Goal: Task Accomplishment & Management: Manage account settings

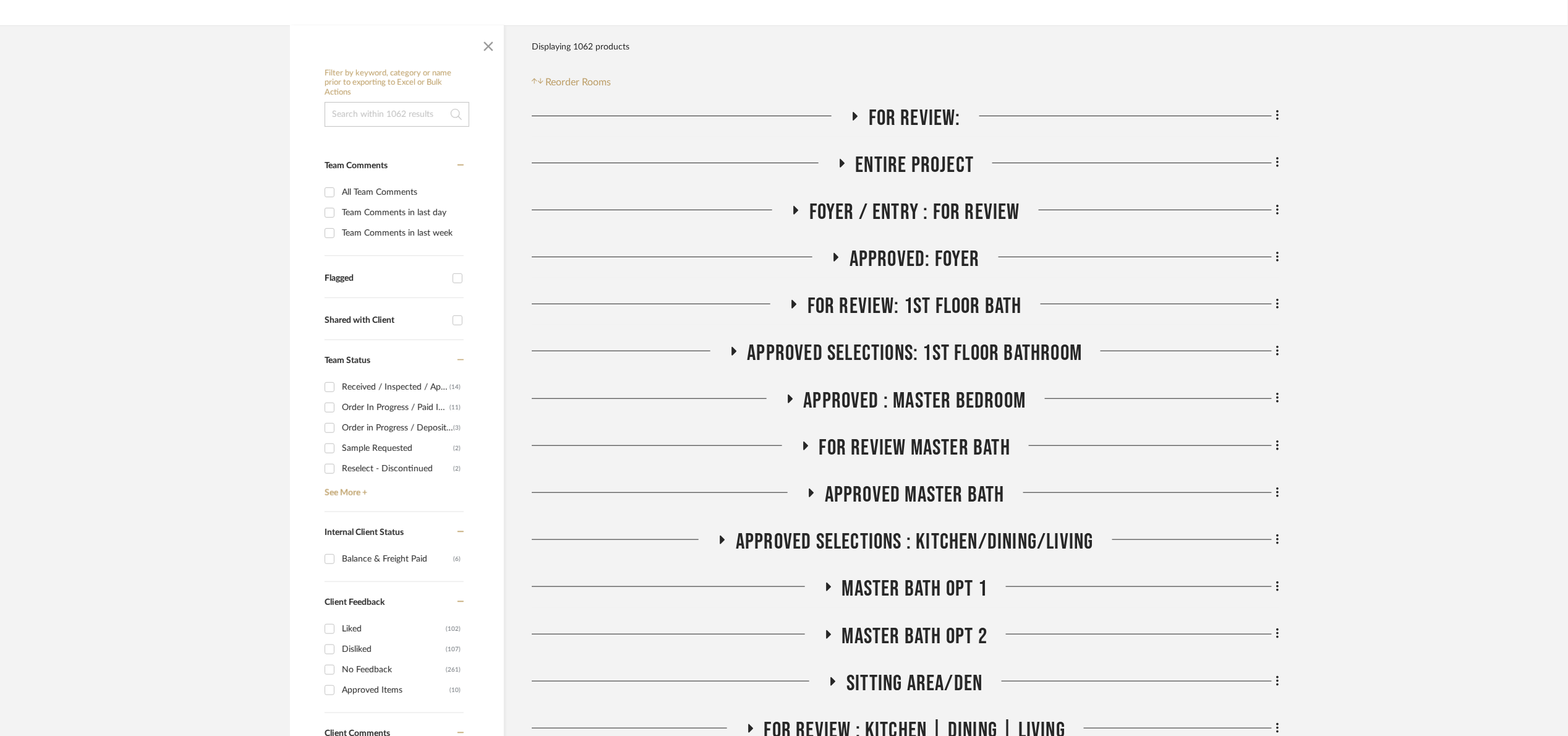
click at [931, 203] on span "Foyer / Entry : For Review" at bounding box center [914, 213] width 211 height 27
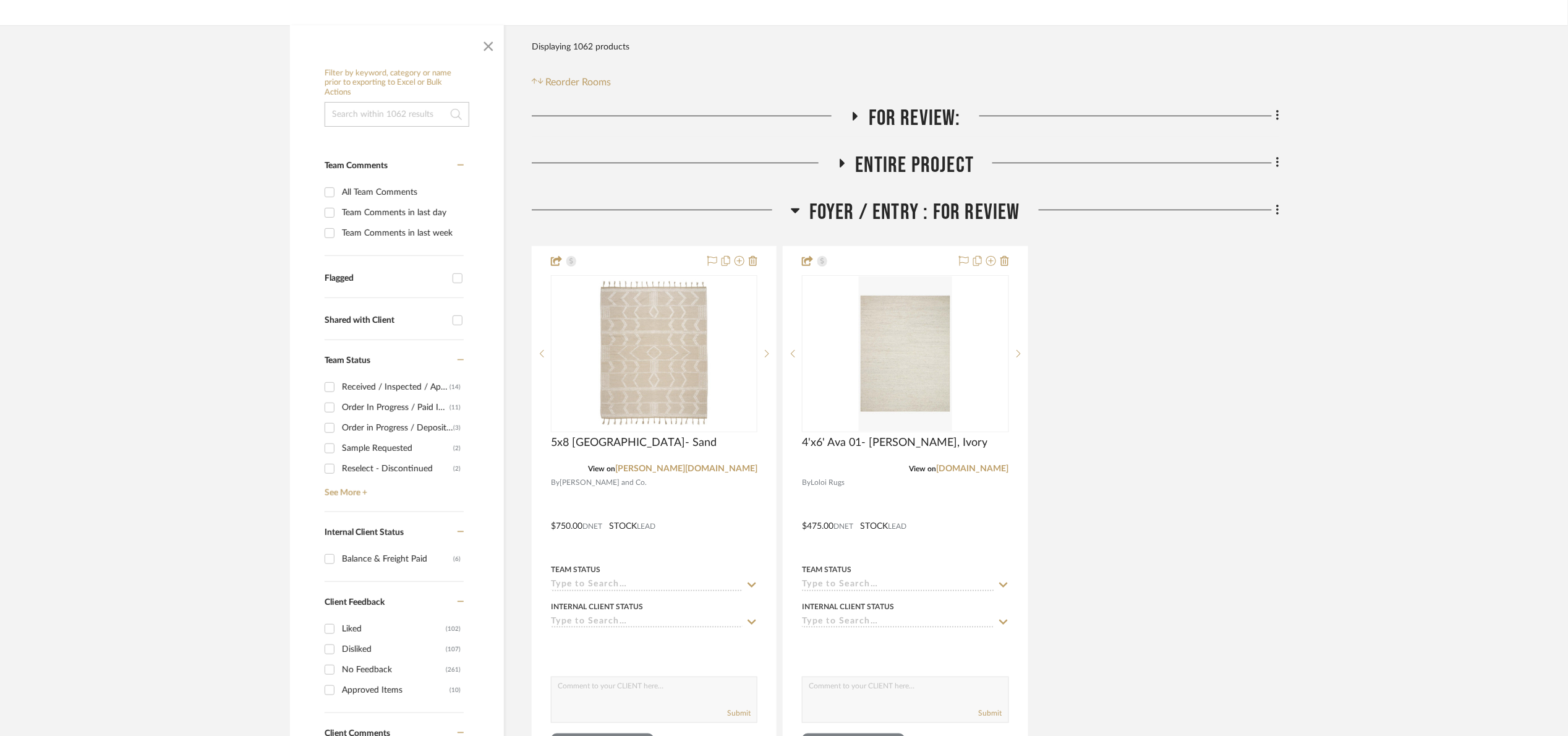
click at [917, 209] on span "Foyer / Entry : For Review" at bounding box center [914, 213] width 211 height 27
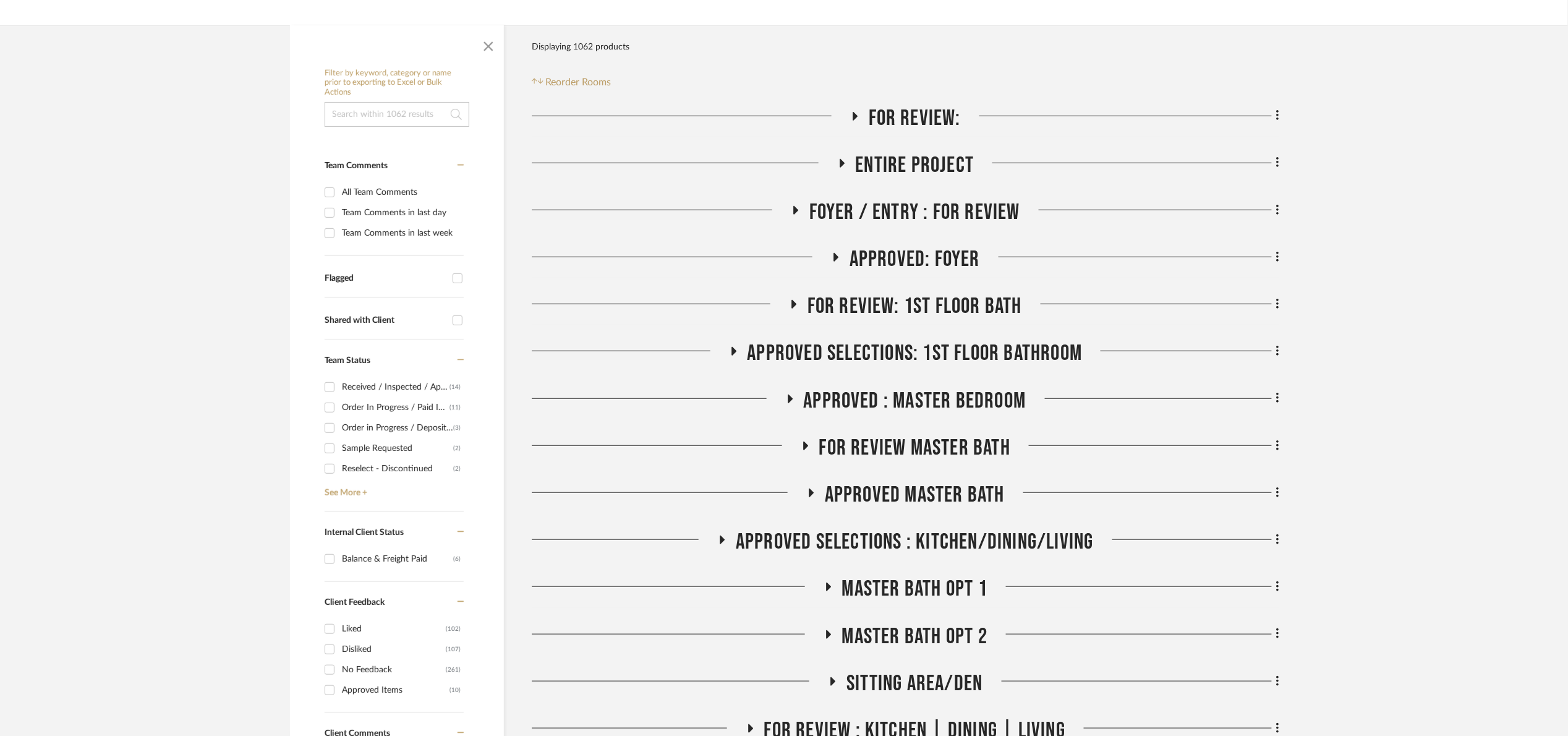
click at [916, 161] on span "Entire Project" at bounding box center [915, 166] width 119 height 27
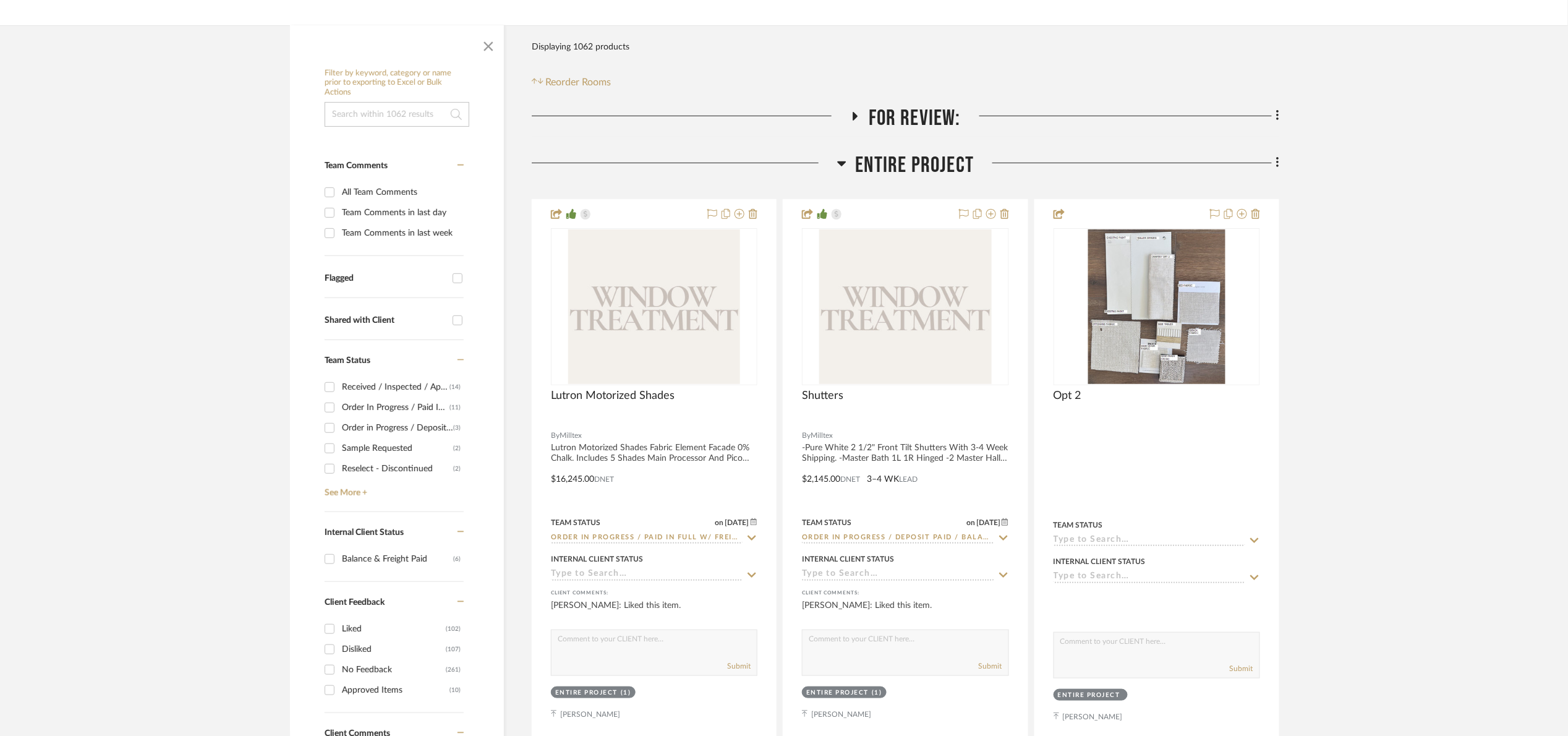
click at [916, 161] on span "Entire Project" at bounding box center [915, 166] width 119 height 27
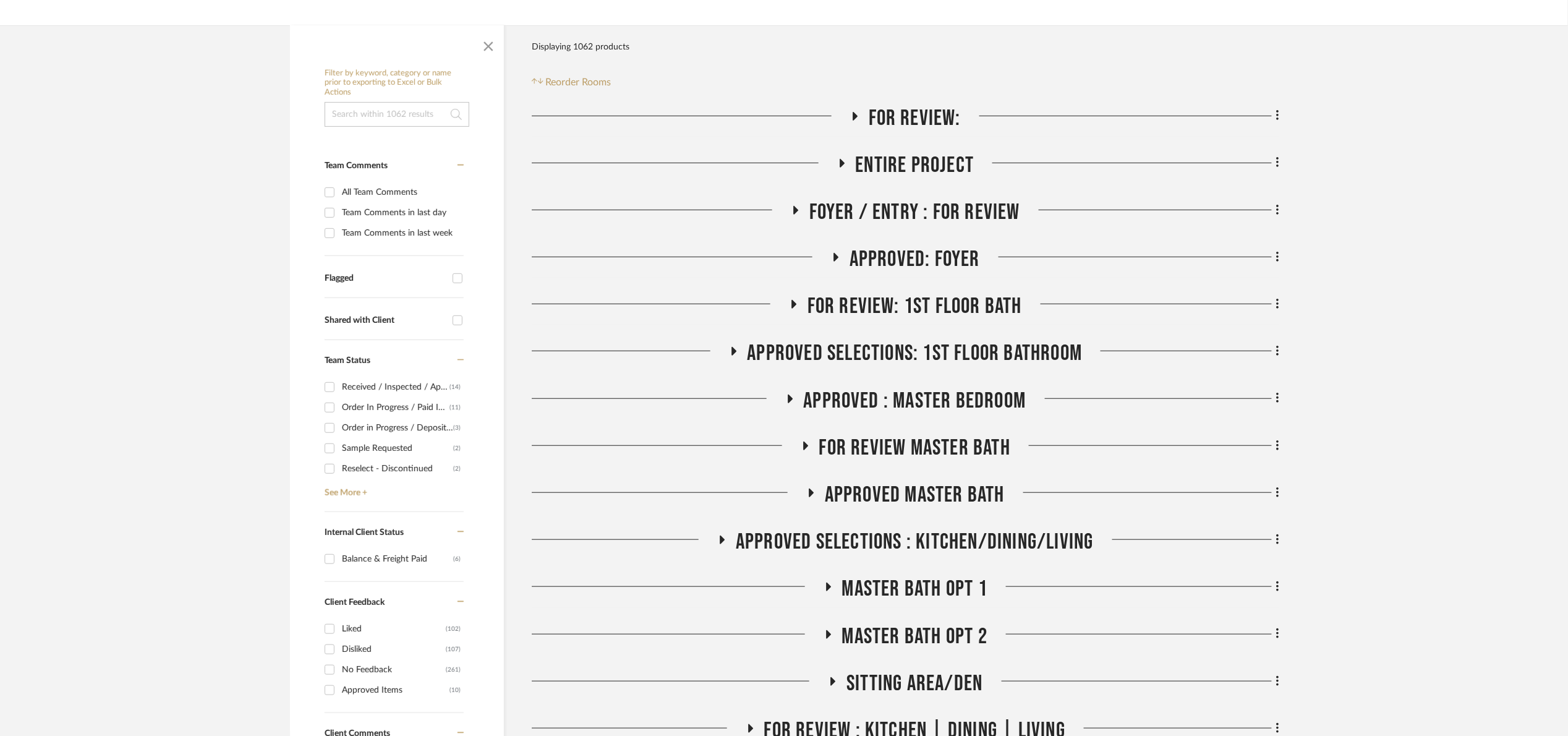
click at [913, 128] on span "For Review:" at bounding box center [914, 118] width 92 height 27
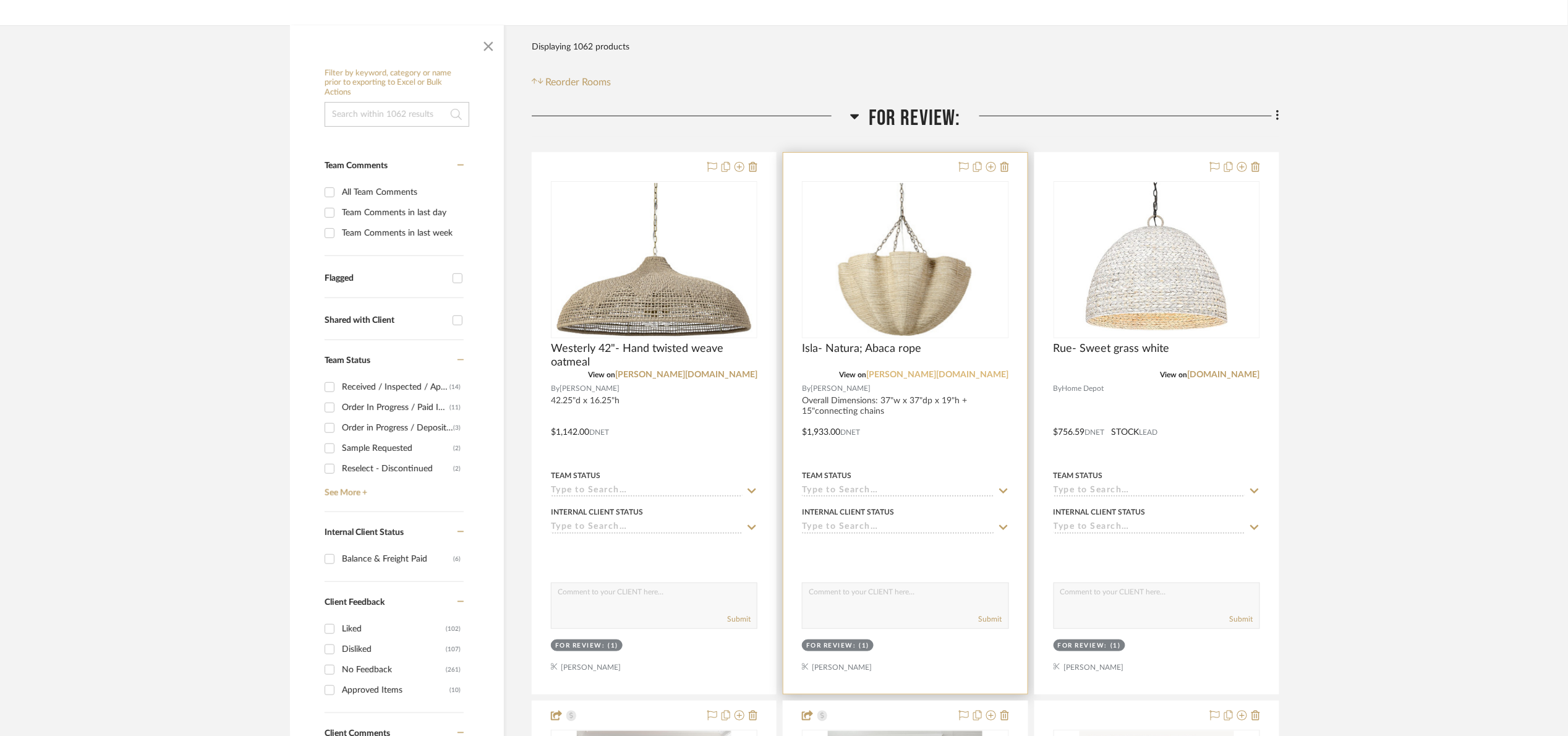
click at [971, 374] on link "[PERSON_NAME][DOMAIN_NAME]" at bounding box center [937, 374] width 142 height 9
click at [884, 108] on span "For Review:" at bounding box center [914, 118] width 92 height 27
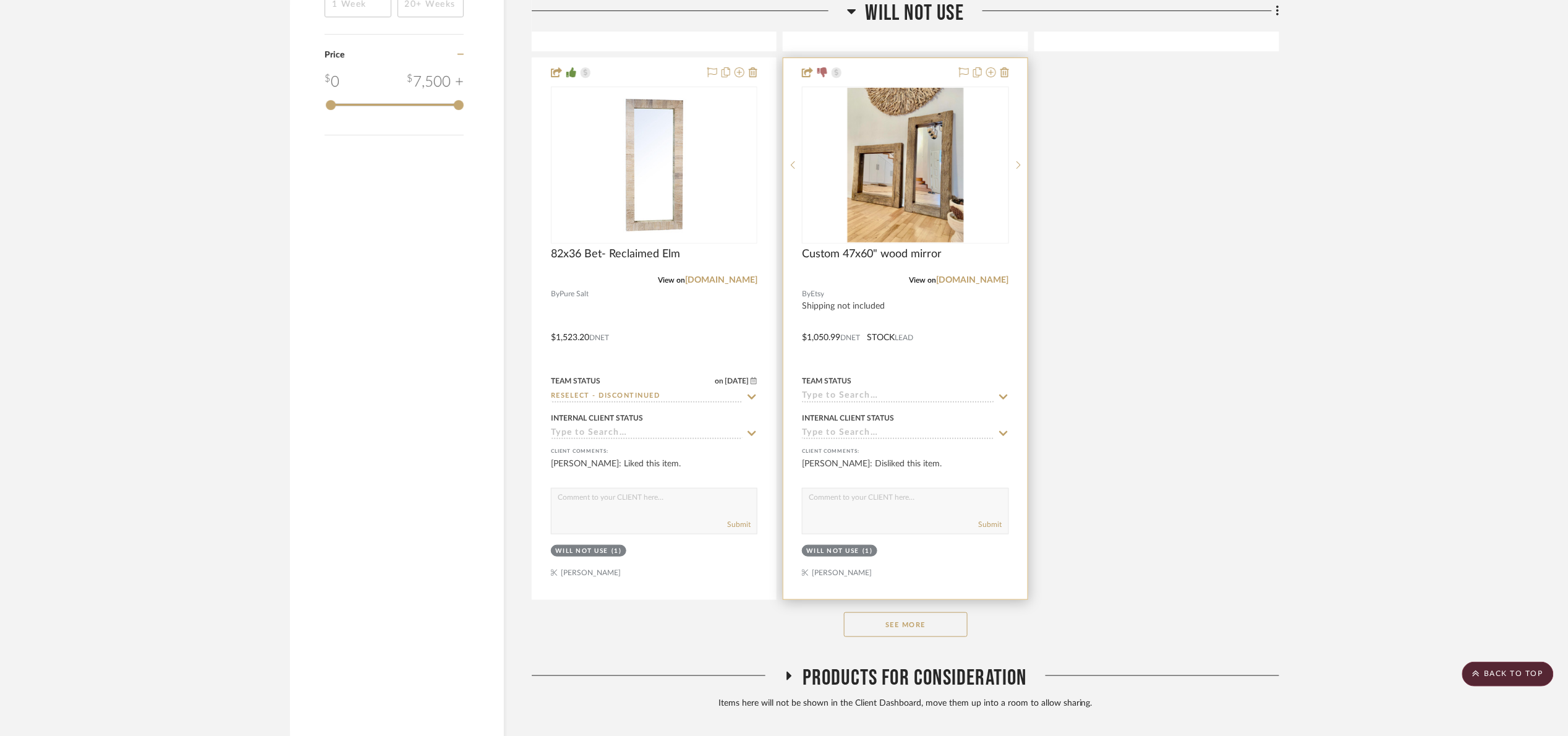
scroll to position [2433, 0]
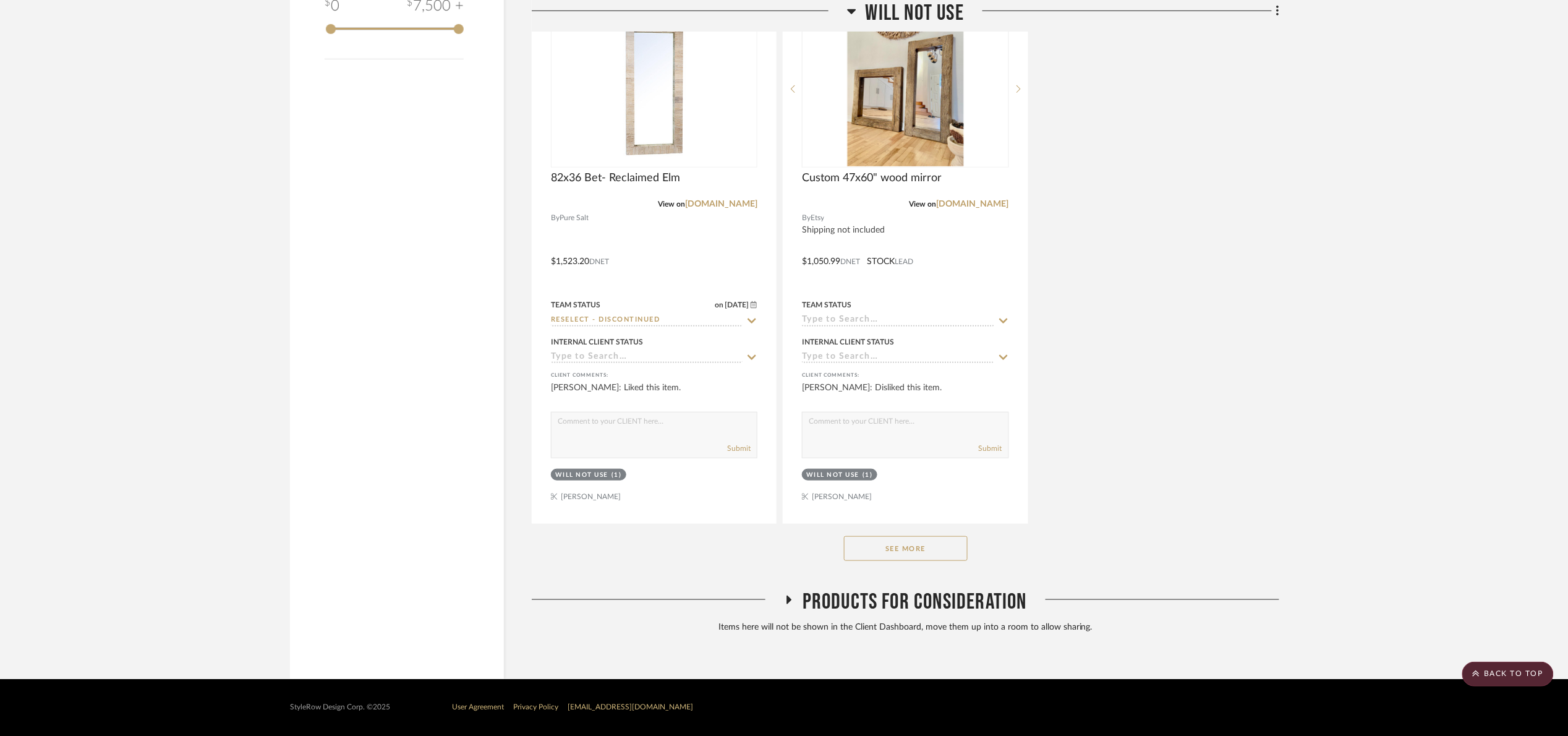
click at [926, 553] on button "See More" at bounding box center [906, 548] width 124 height 25
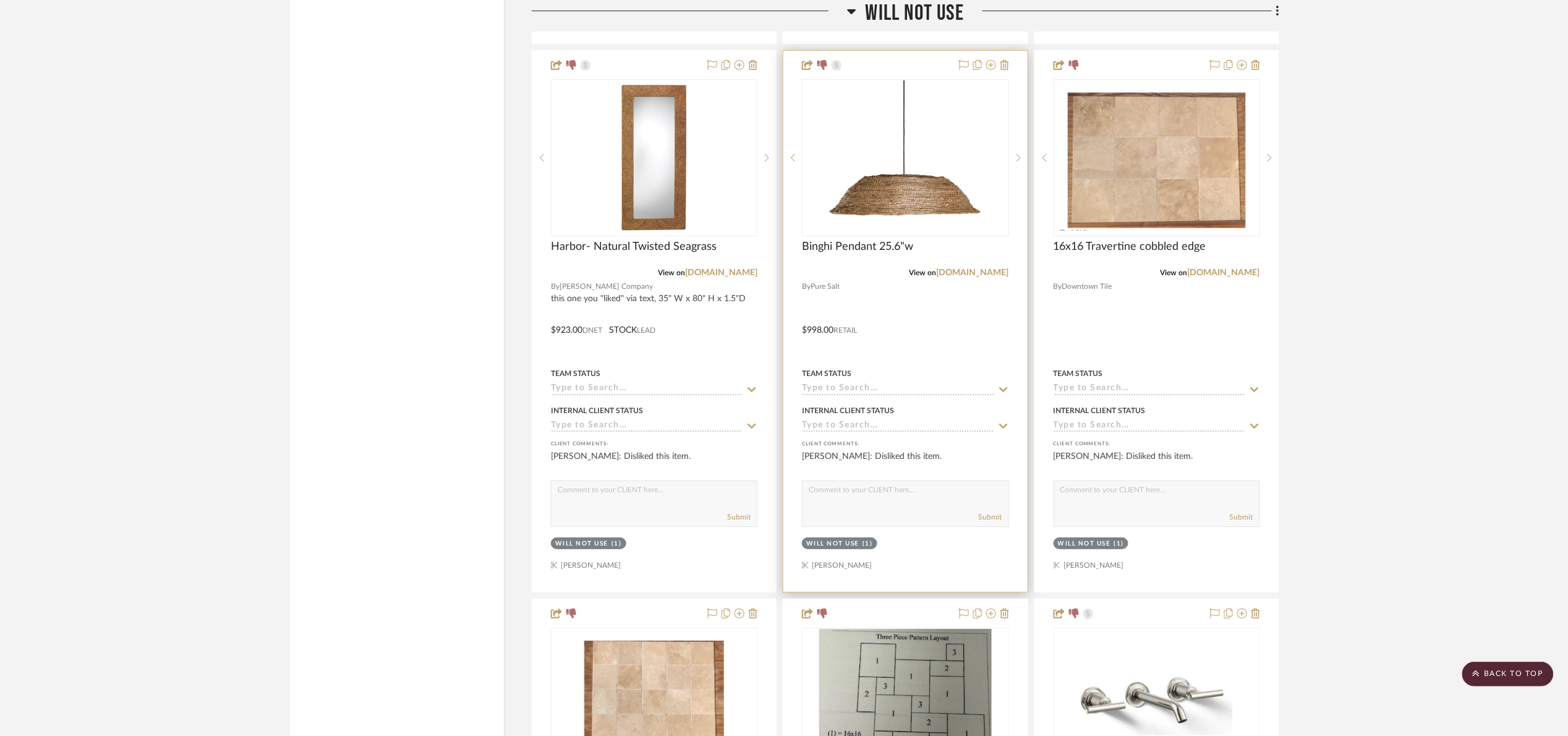
scroll to position [10502, 0]
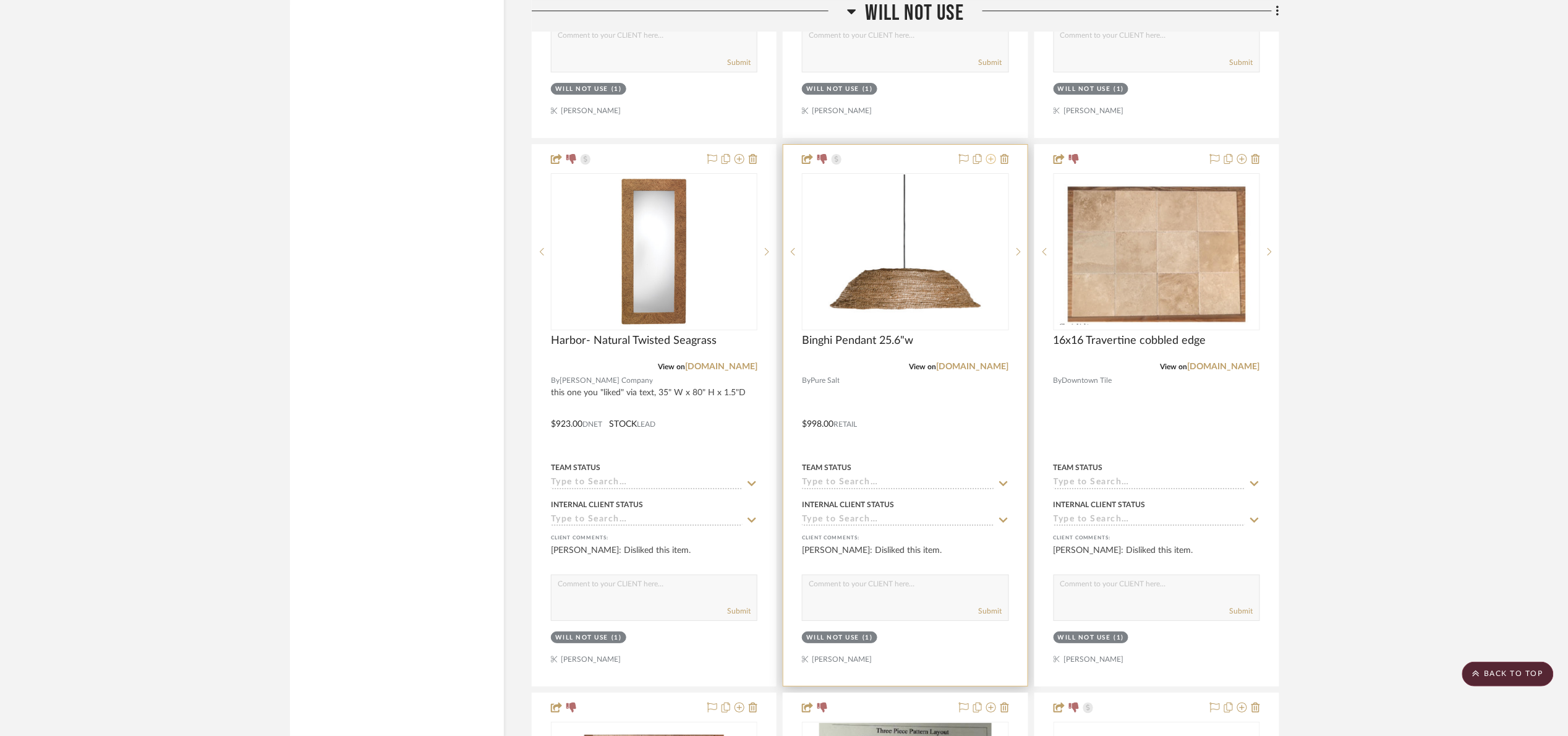
click at [991, 164] on icon at bounding box center [990, 158] width 10 height 10
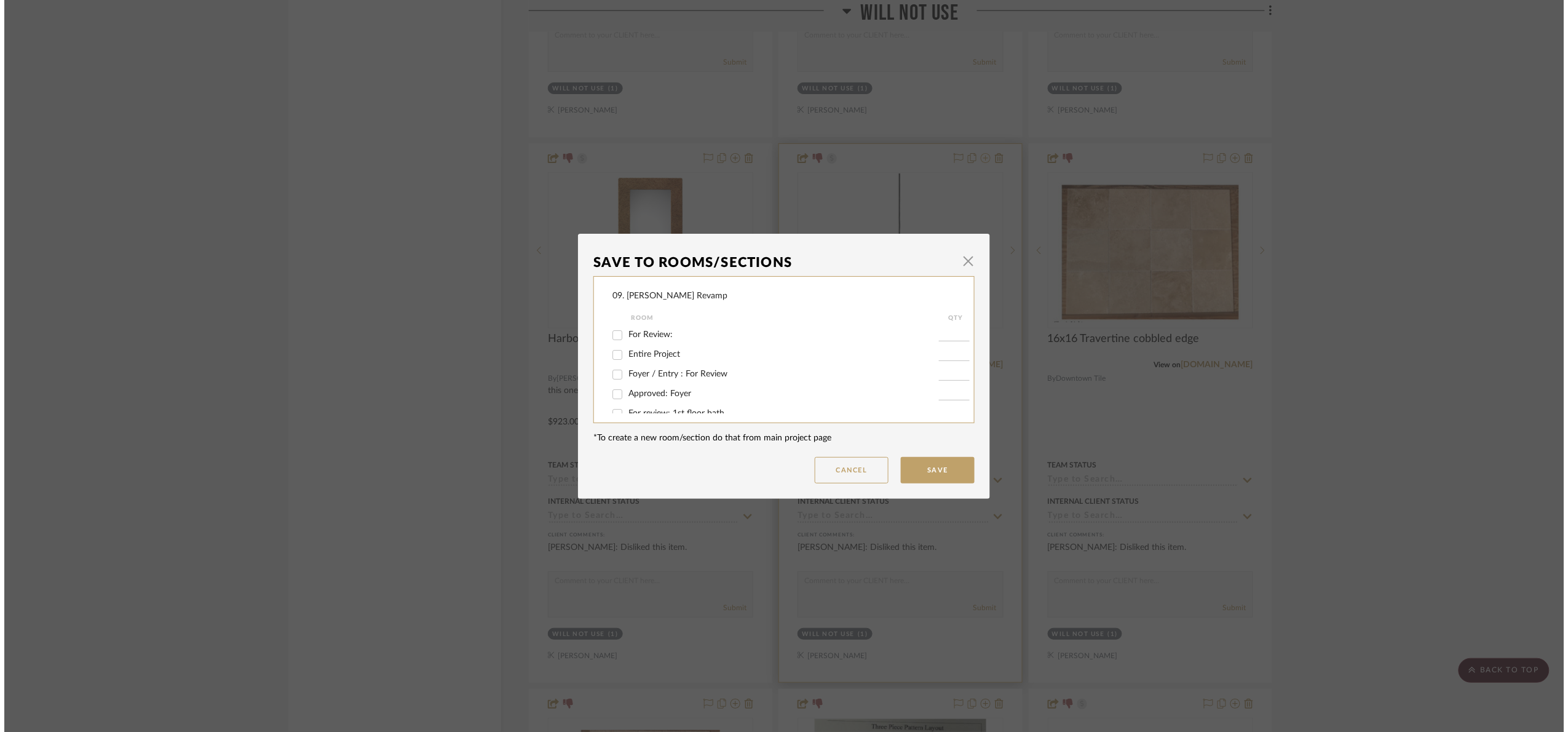
scroll to position [0, 0]
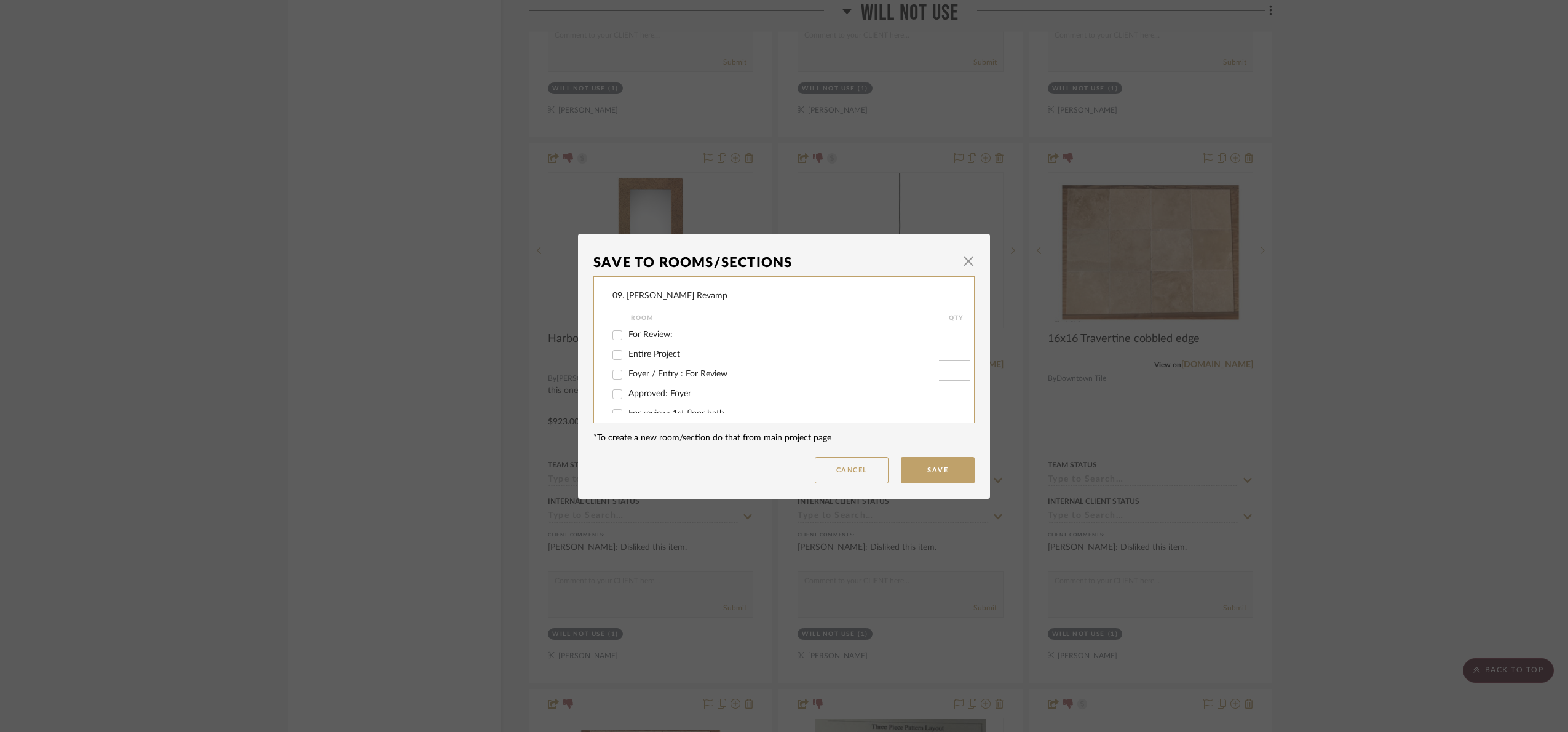
click at [629, 334] on span "For Review:" at bounding box center [650, 334] width 45 height 9
click at [626, 334] on input "For Review:" at bounding box center [617, 335] width 20 height 20
checkbox input "true"
type input "1"
click at [931, 464] on button "Save" at bounding box center [938, 470] width 74 height 27
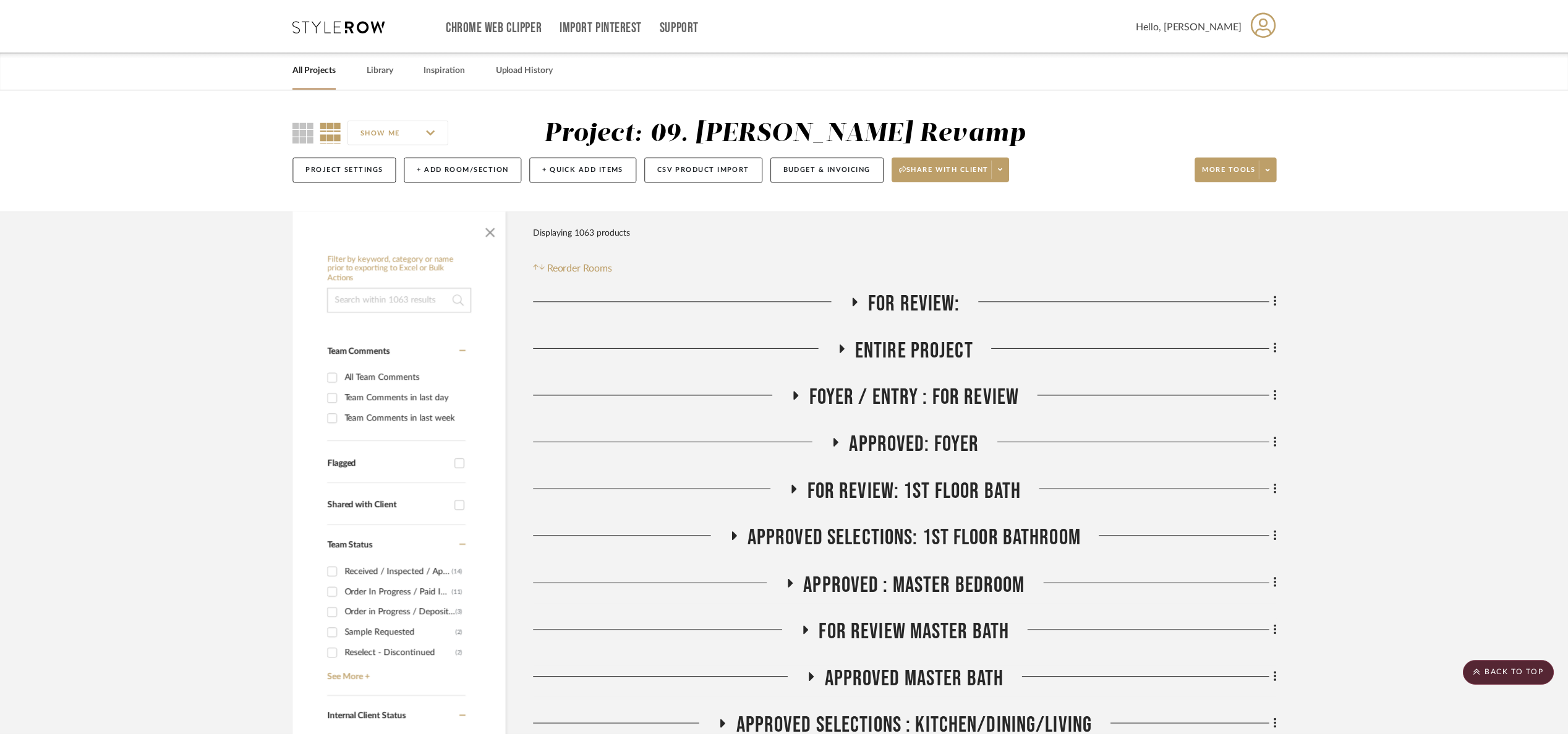
scroll to position [10502, 0]
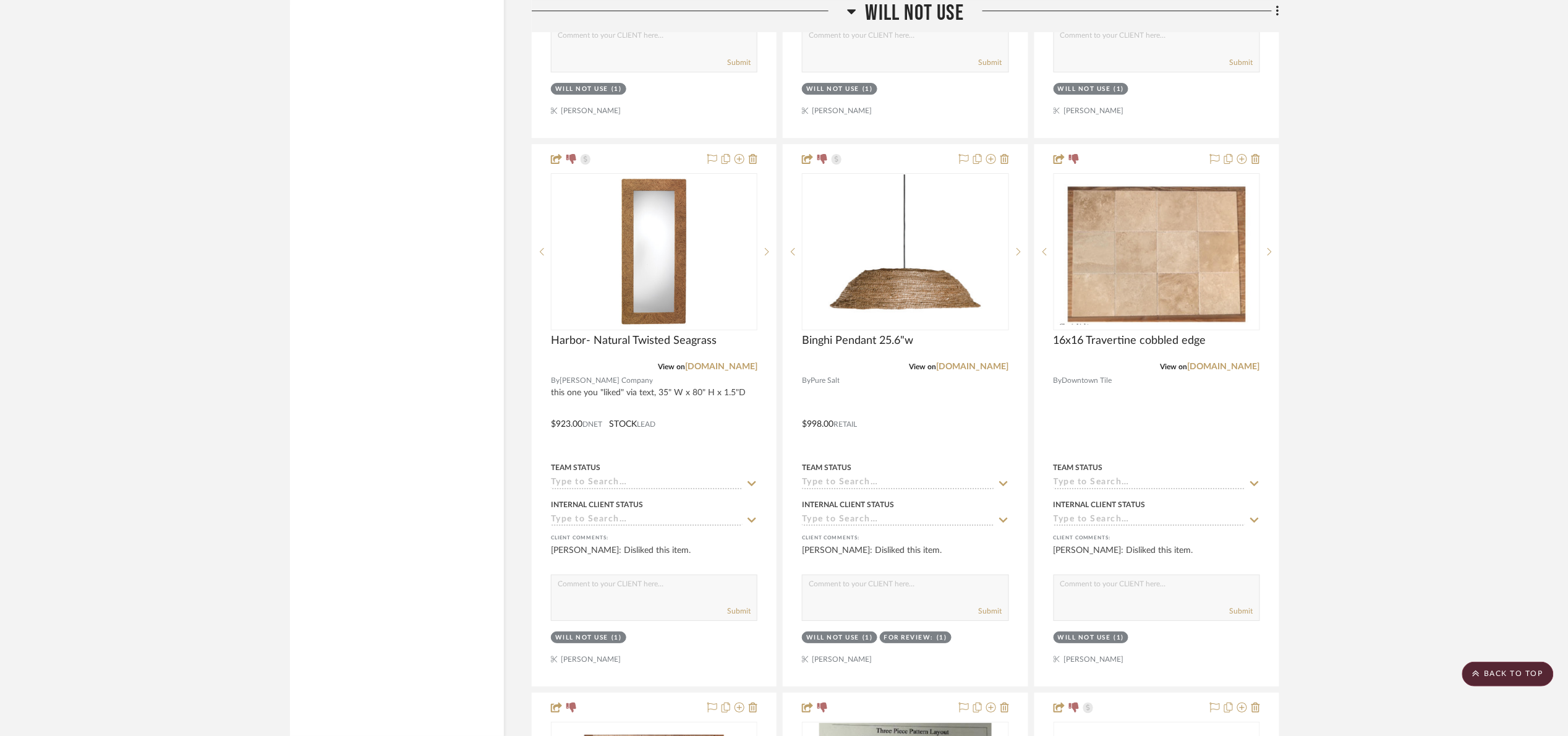
drag, startPoint x: 906, startPoint y: 15, endPoint x: 979, endPoint y: 3, distance: 74.0
click at [906, 13] on span "Will NOT Use" at bounding box center [914, 13] width 98 height 27
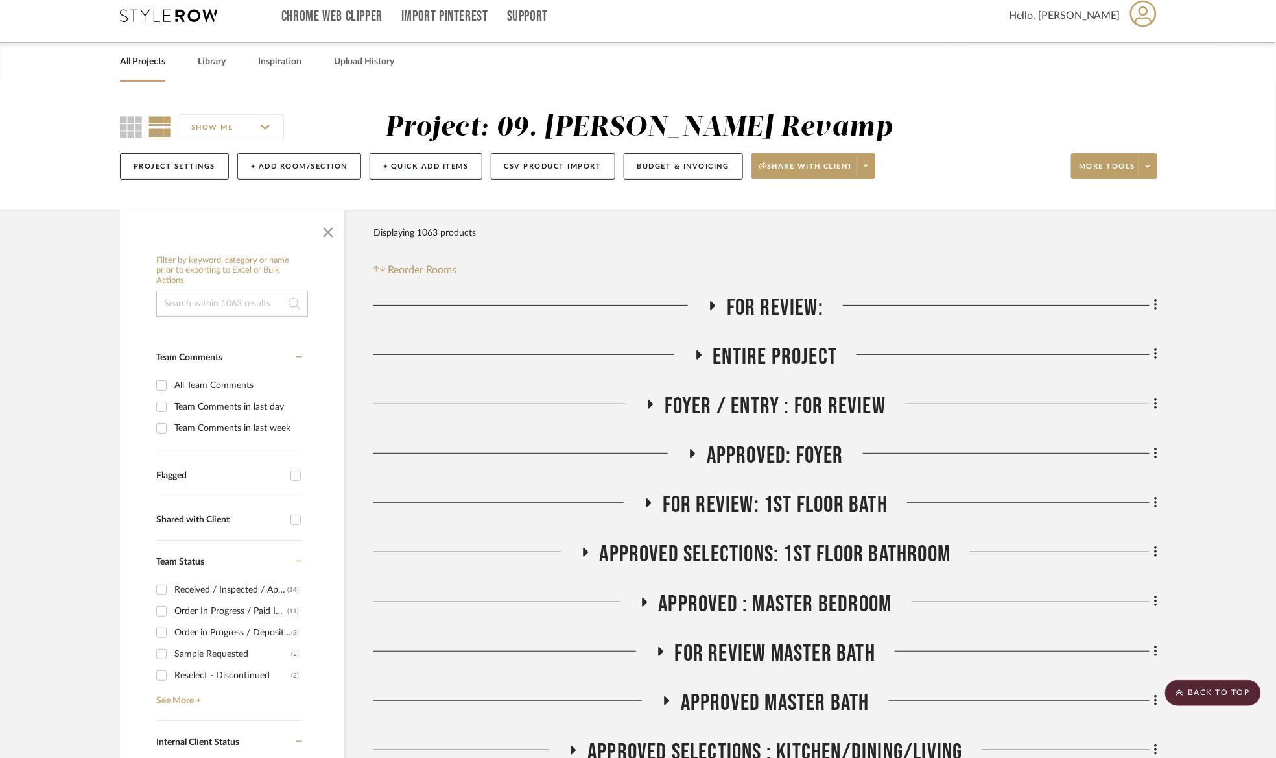
scroll to position [0, 0]
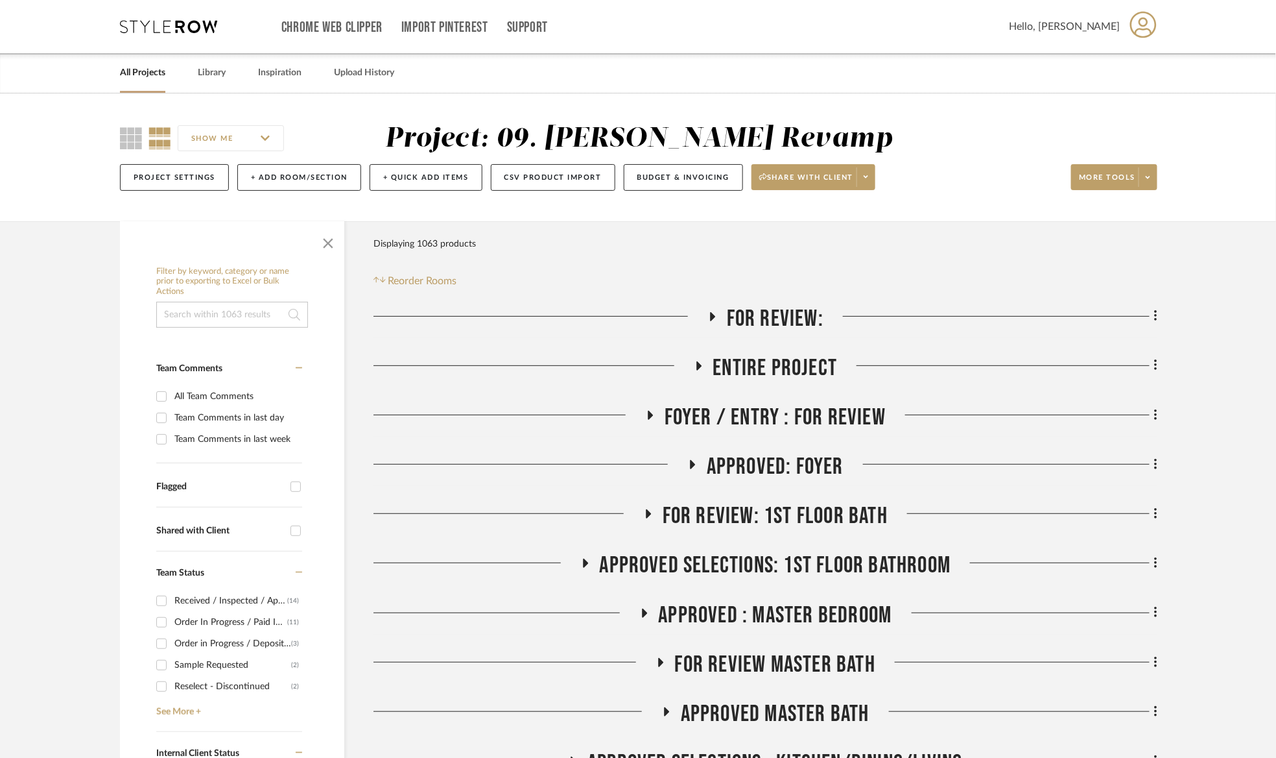
click at [763, 310] on span "For Review:" at bounding box center [775, 319] width 97 height 28
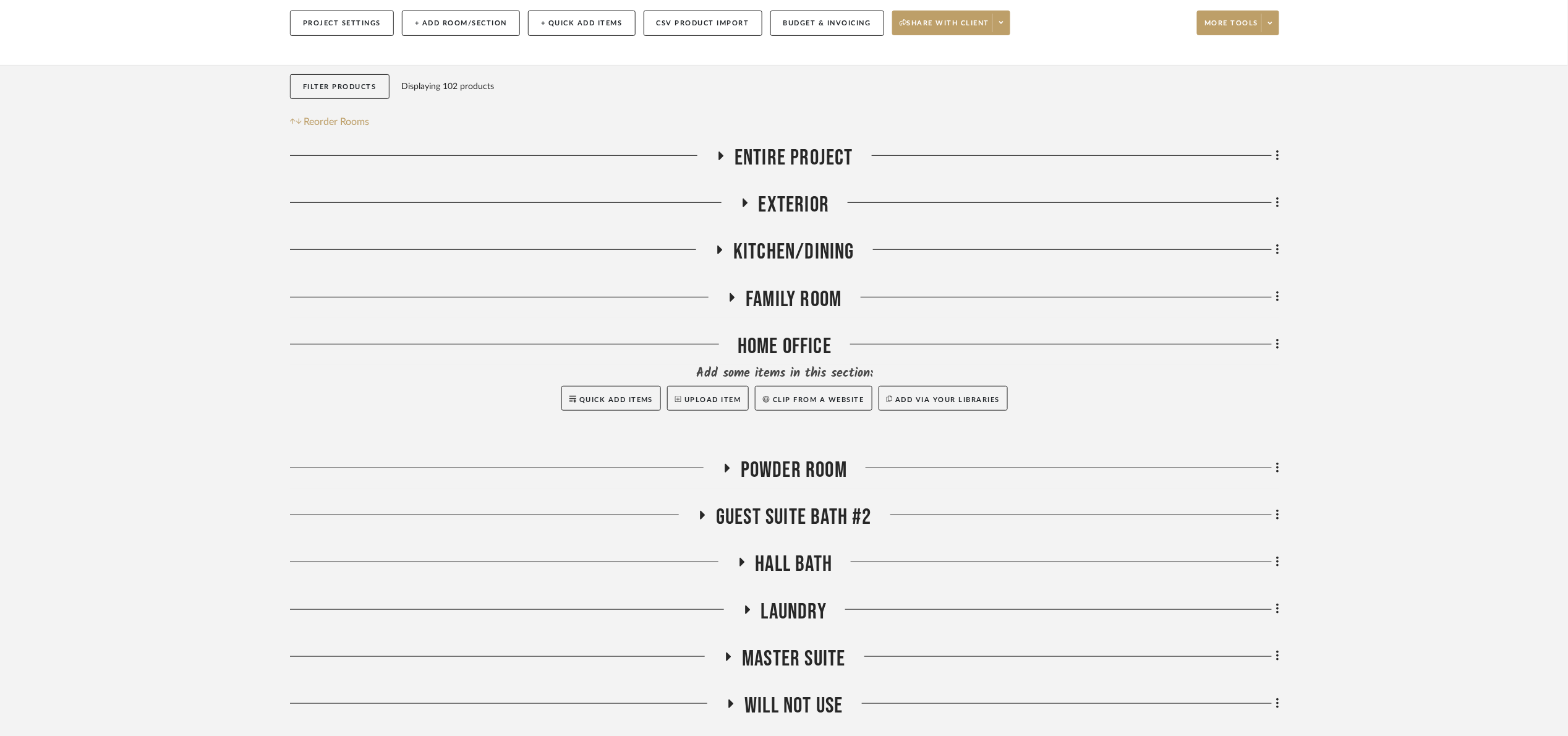
scroll to position [139, 0]
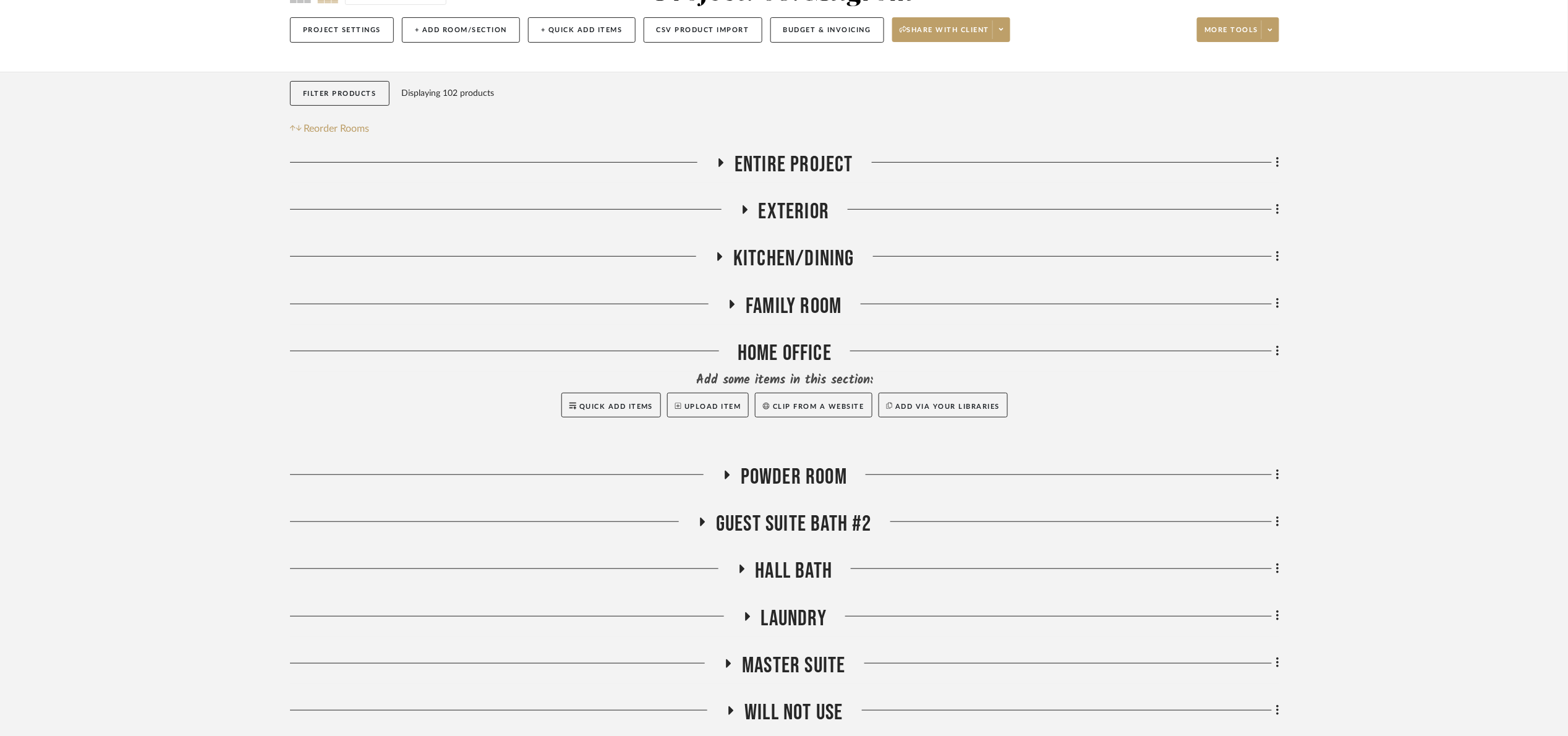
drag, startPoint x: 808, startPoint y: 234, endPoint x: 816, endPoint y: 243, distance: 12.0
click at [812, 234] on div "Entire Project Exterior Kitchen/Dining Family Room Home Office Add some items i…" at bounding box center [784, 441] width 989 height 580
click at [816, 253] on span "Kitchen/Dining" at bounding box center [793, 258] width 121 height 27
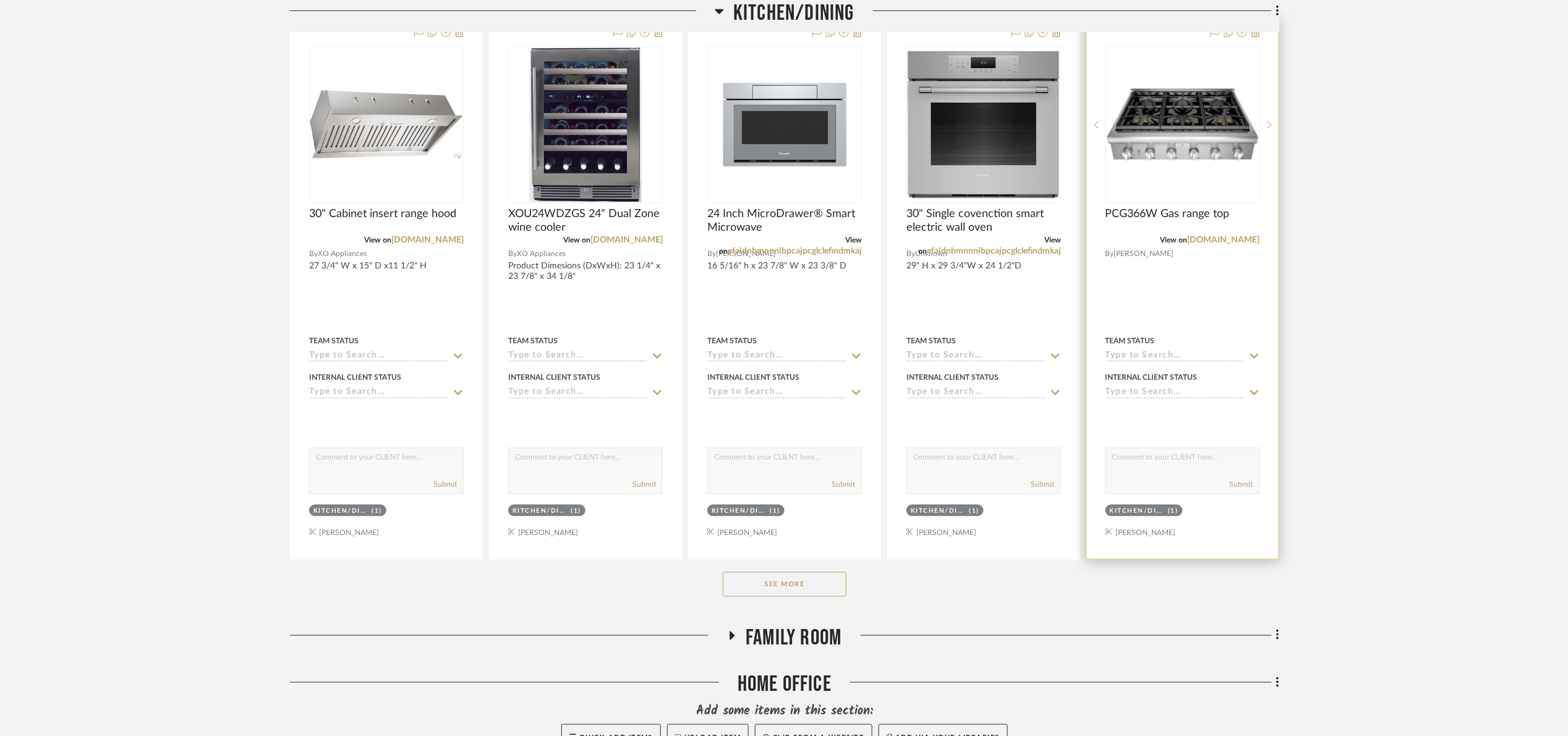
scroll to position [418, 0]
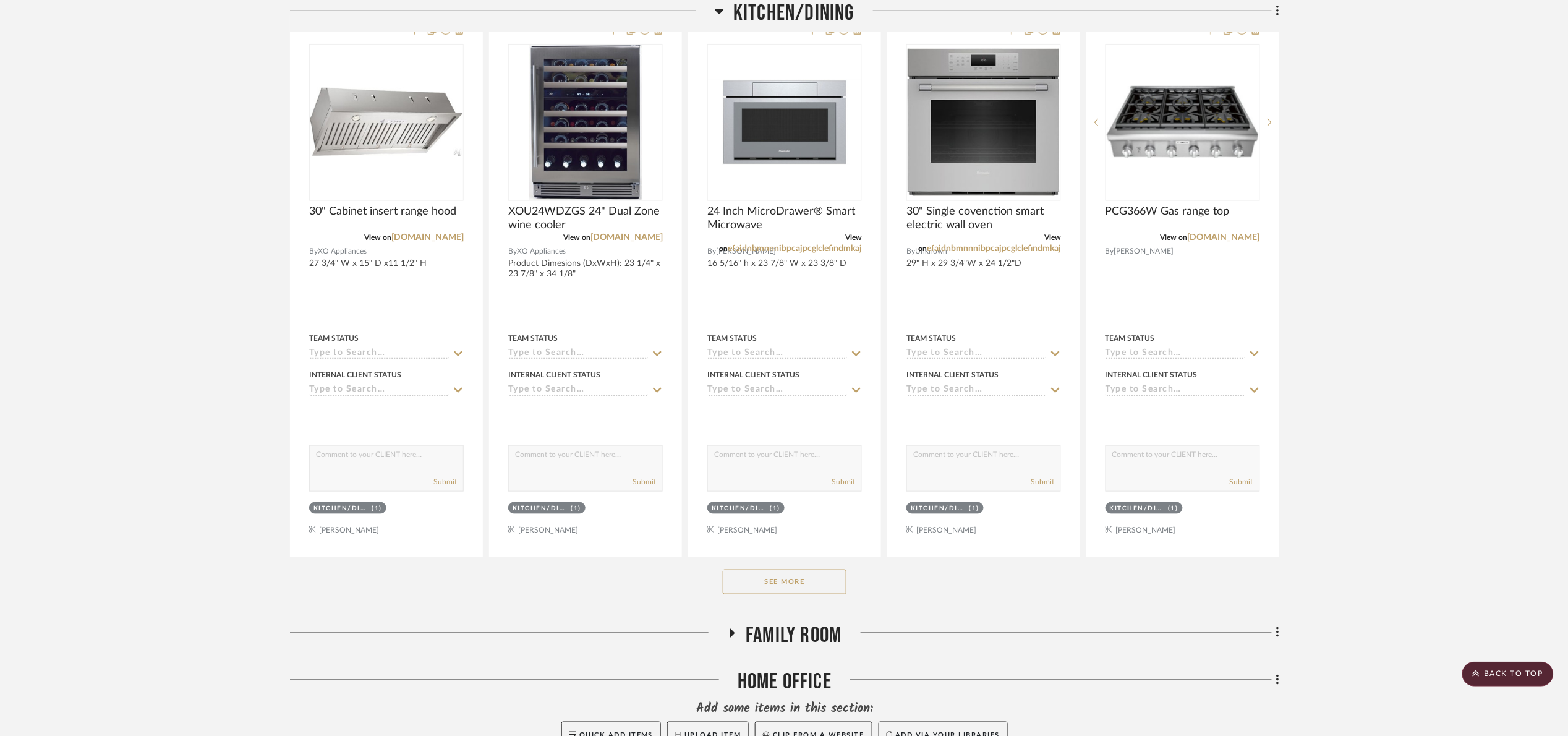
click at [803, 586] on button "See More" at bounding box center [784, 582] width 124 height 25
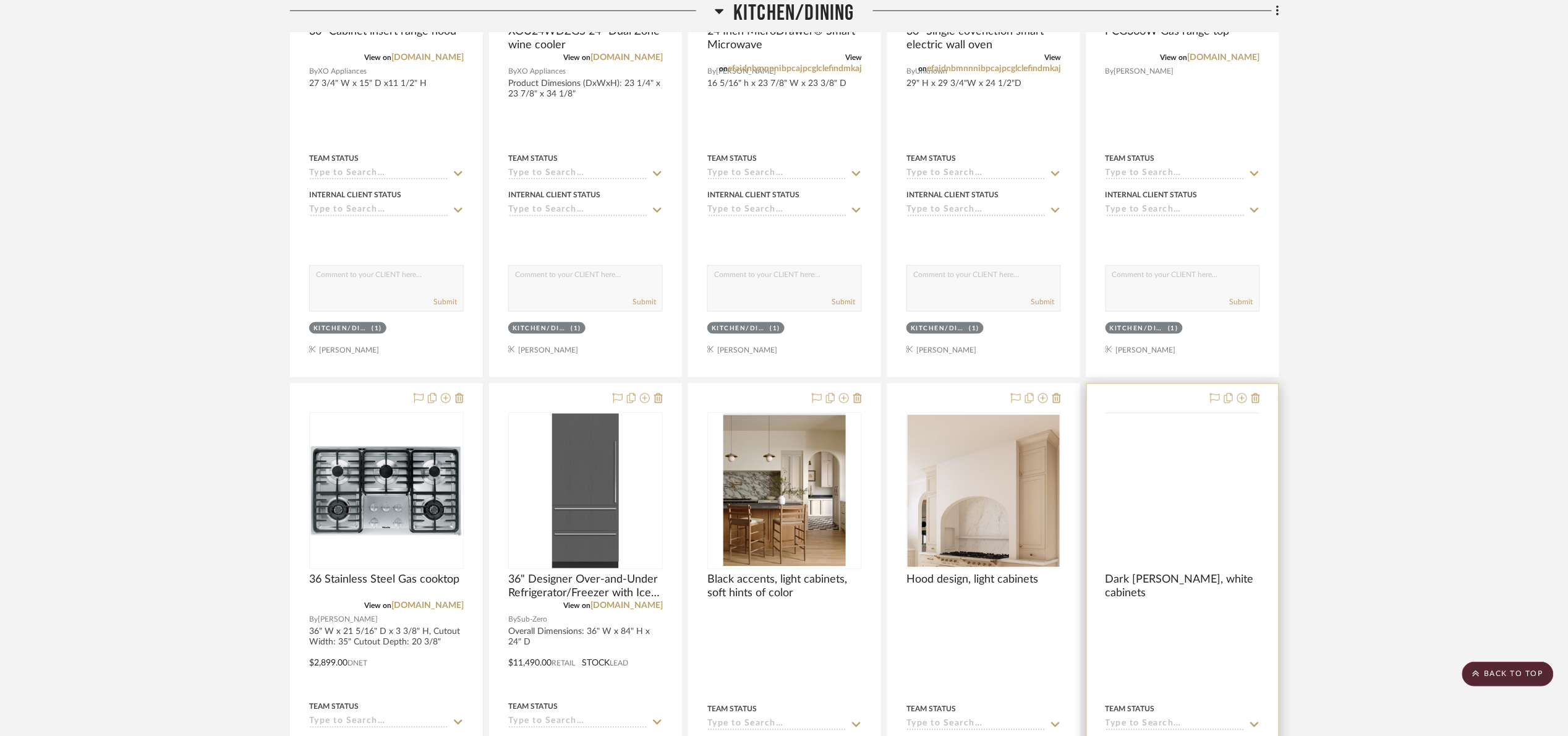
scroll to position [603, 0]
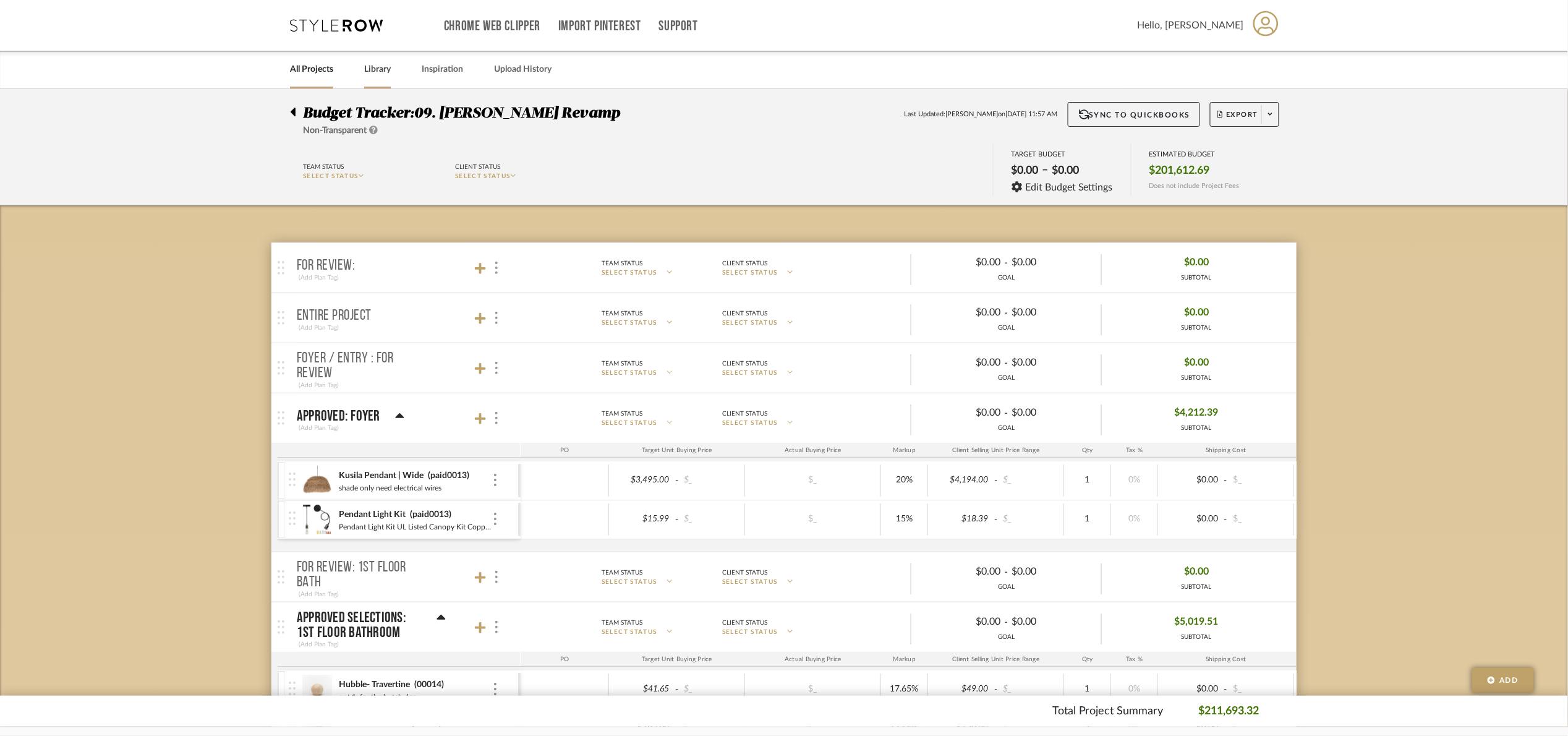
click at [390, 69] on link "Library" at bounding box center [377, 70] width 27 height 17
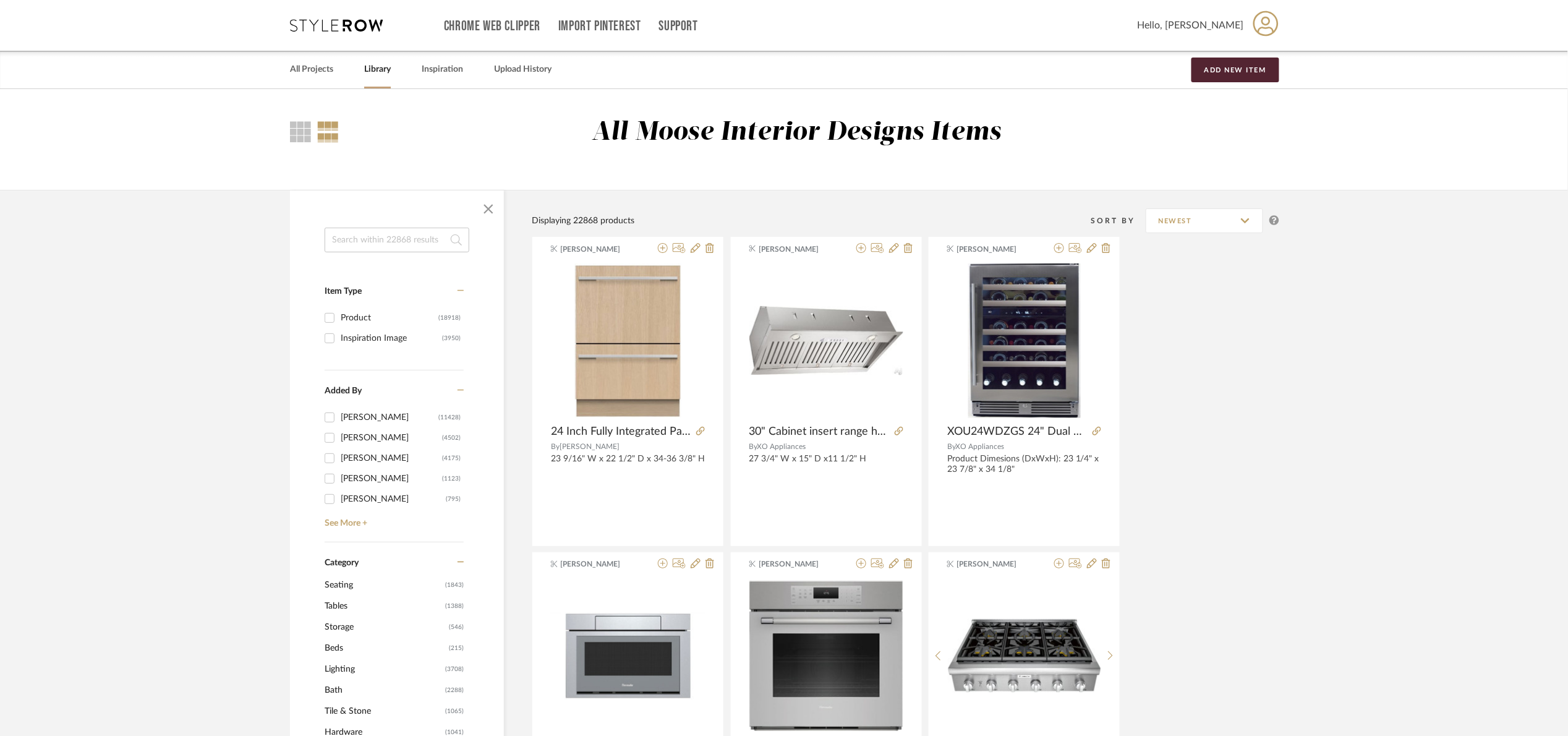
click at [410, 245] on input at bounding box center [397, 240] width 145 height 25
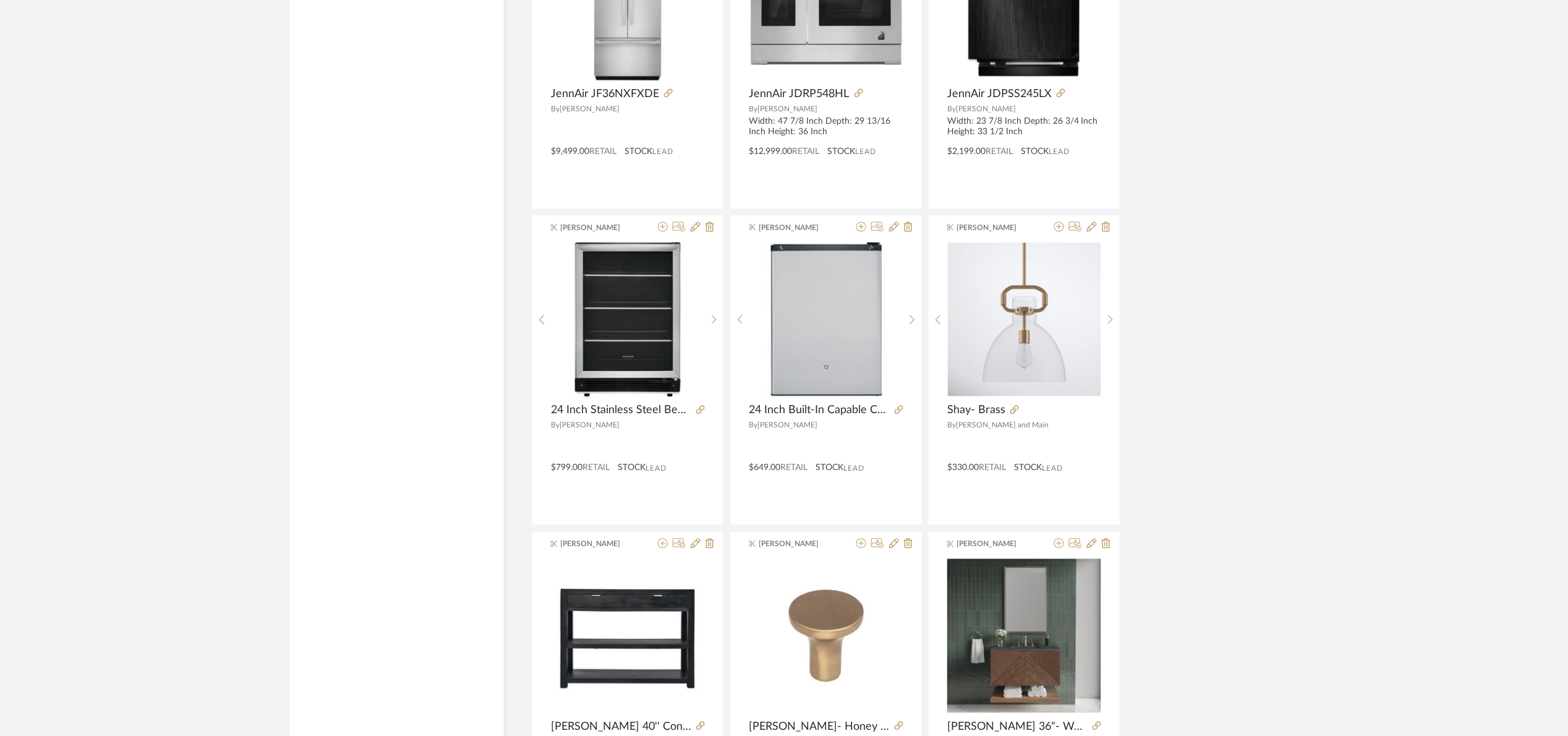
scroll to position [3461, 0]
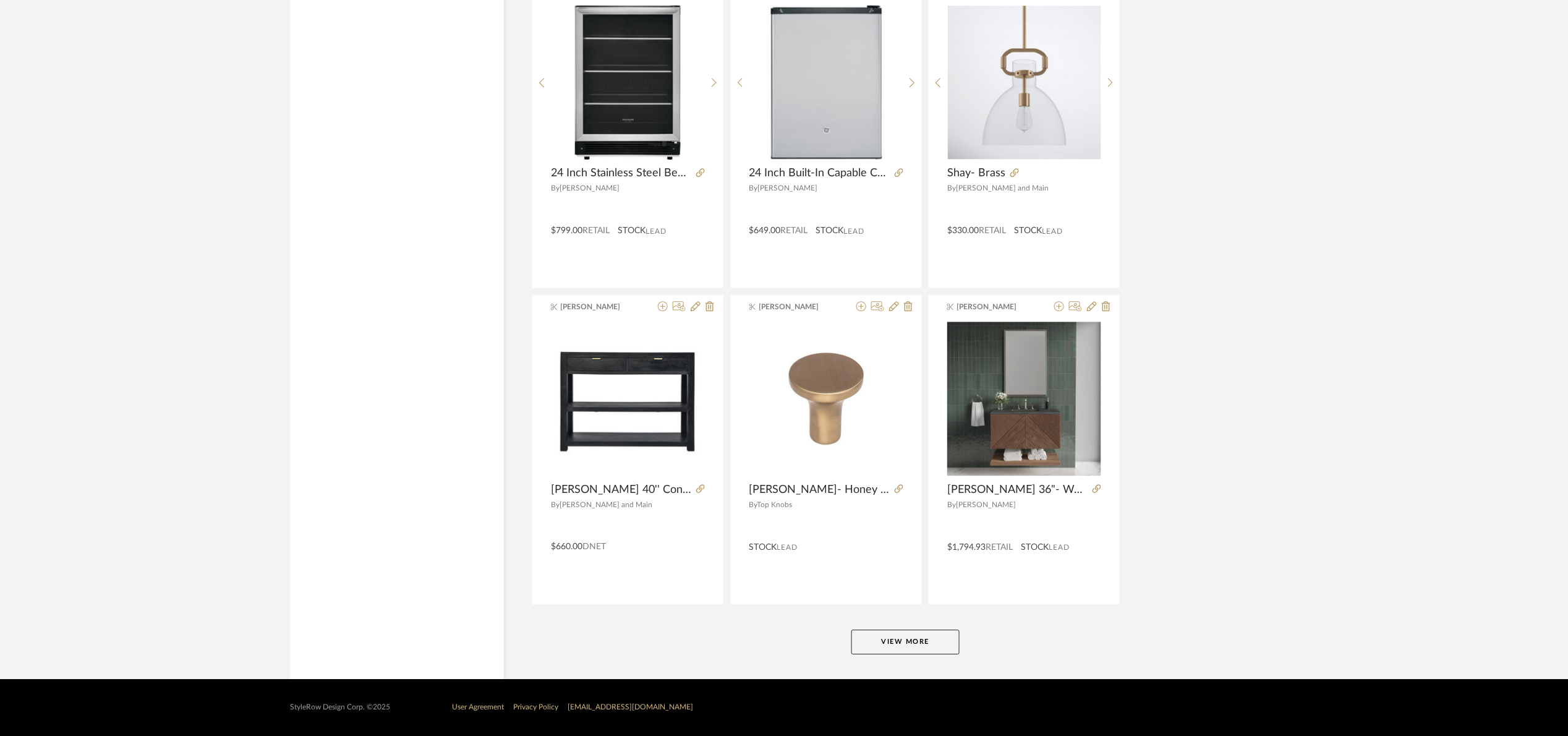
click at [907, 642] on button "View More" at bounding box center [905, 642] width 108 height 25
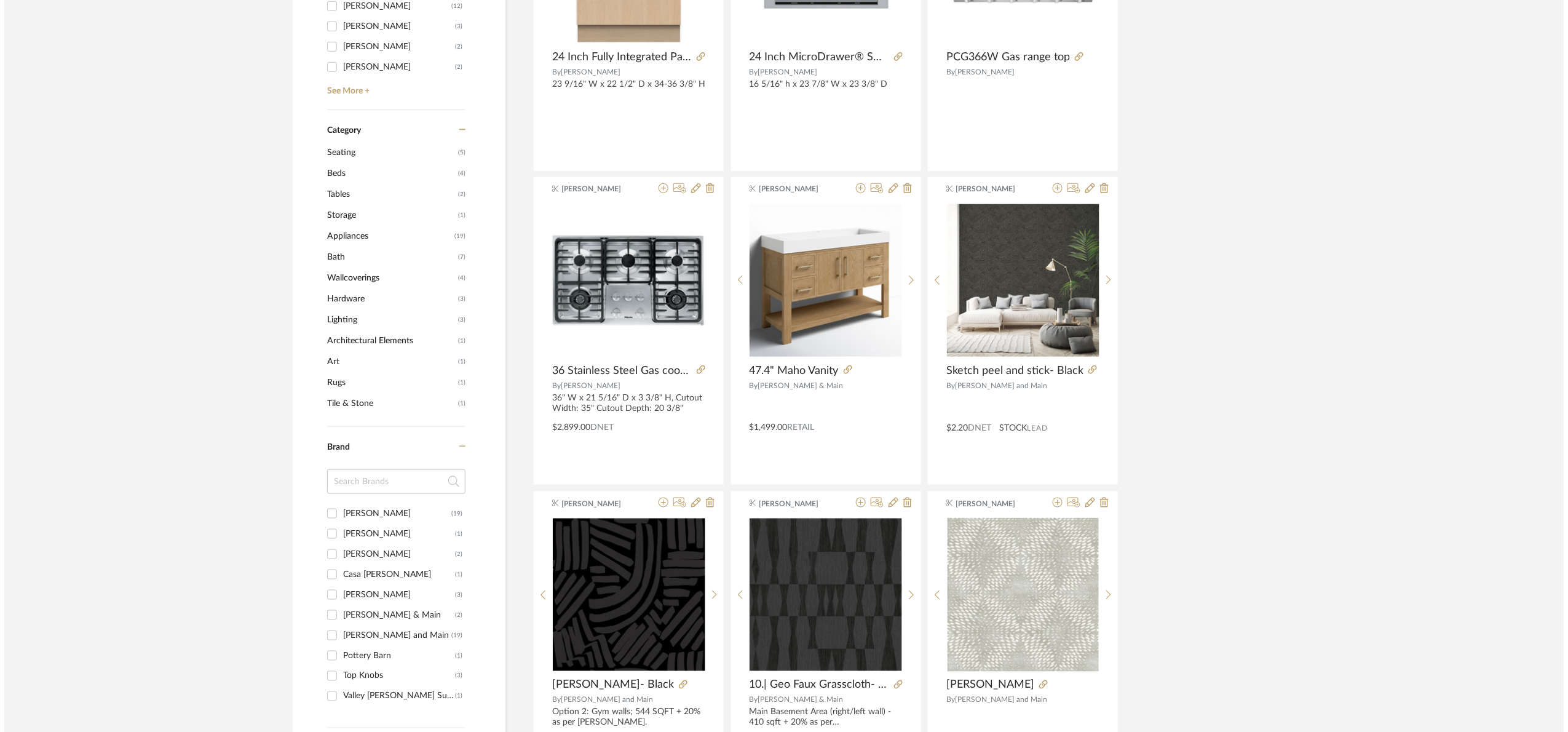
scroll to position [0, 0]
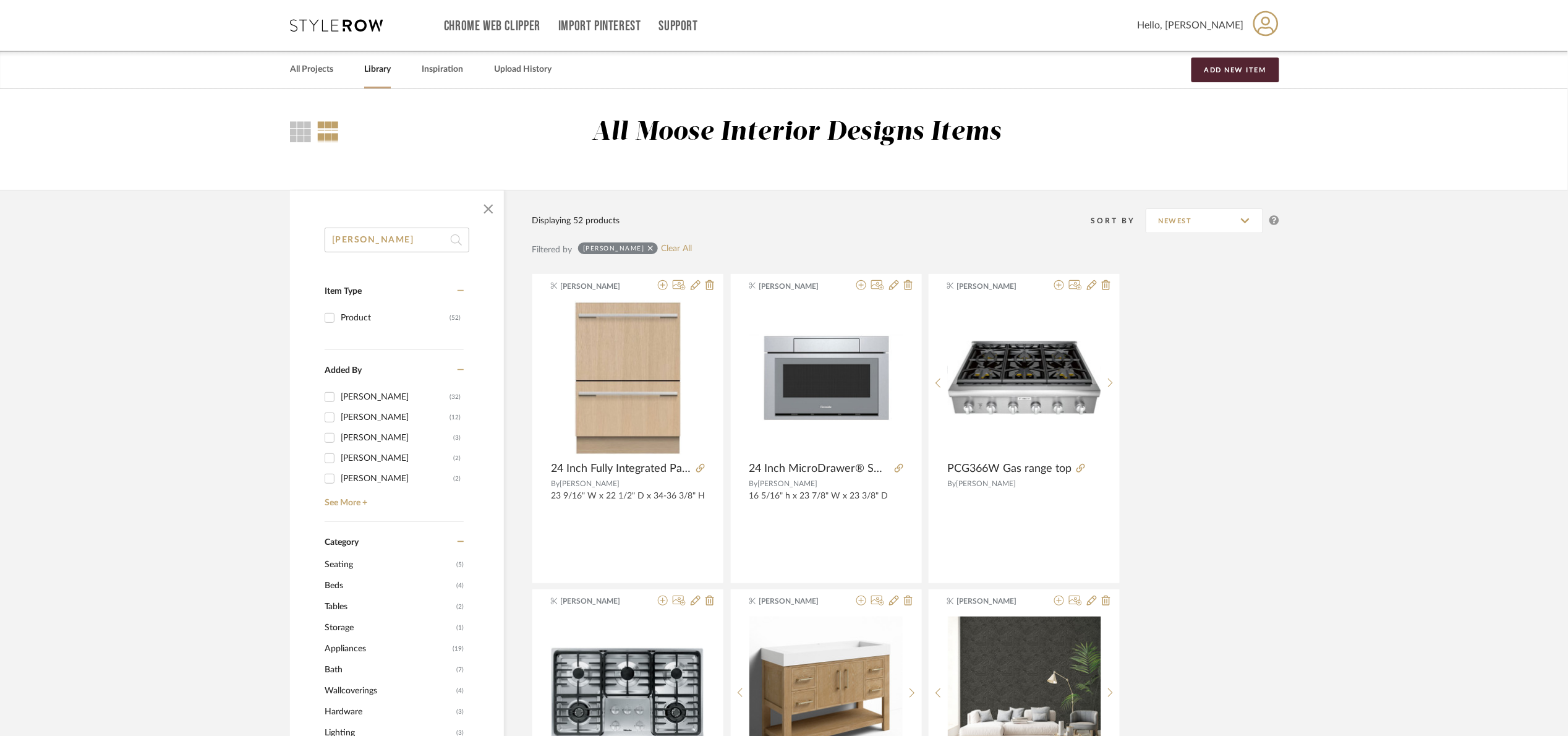
drag, startPoint x: 386, startPoint y: 236, endPoint x: 129, endPoint y: 305, distance: 266.1
type input "bing"
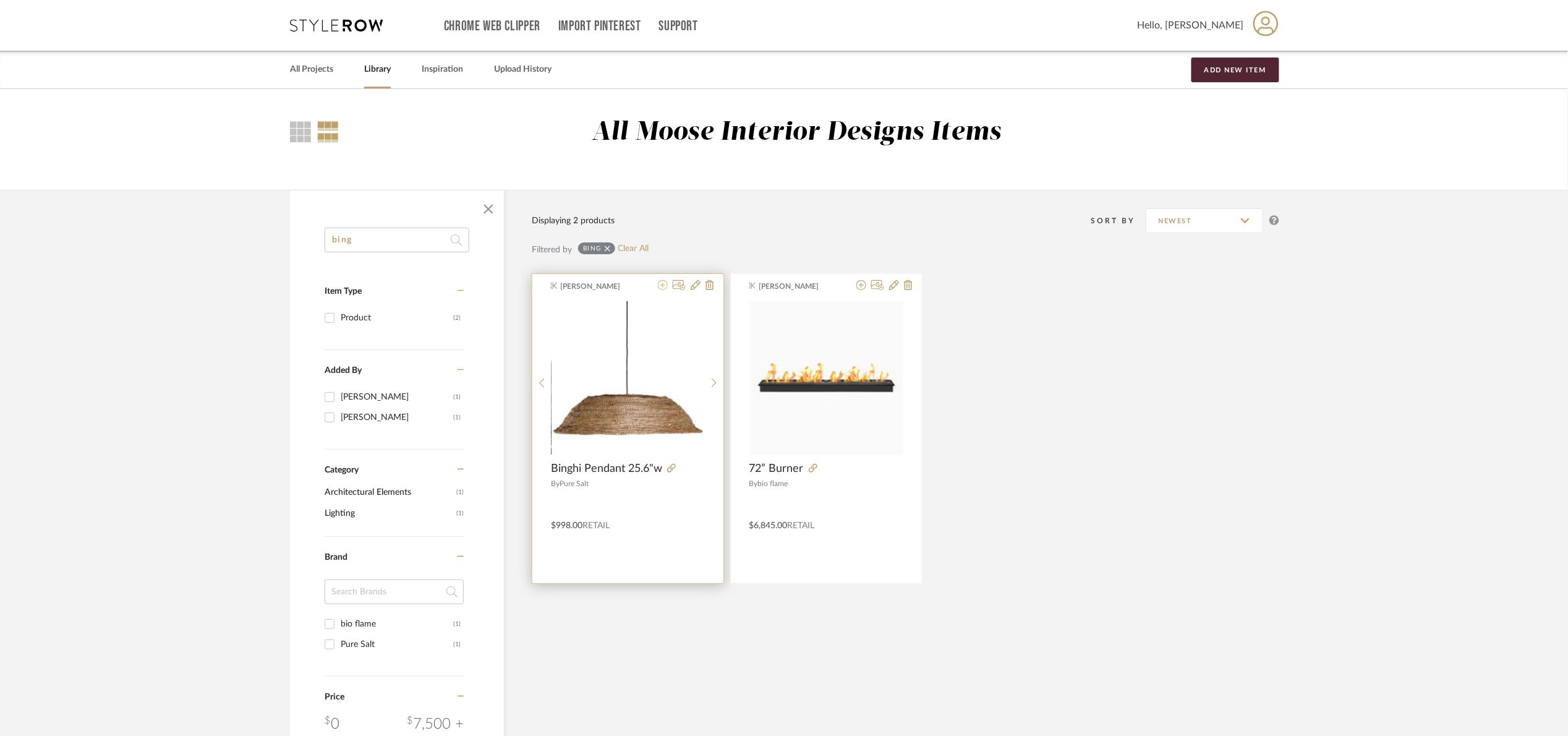
click at [662, 284] on icon at bounding box center [662, 285] width 10 height 10
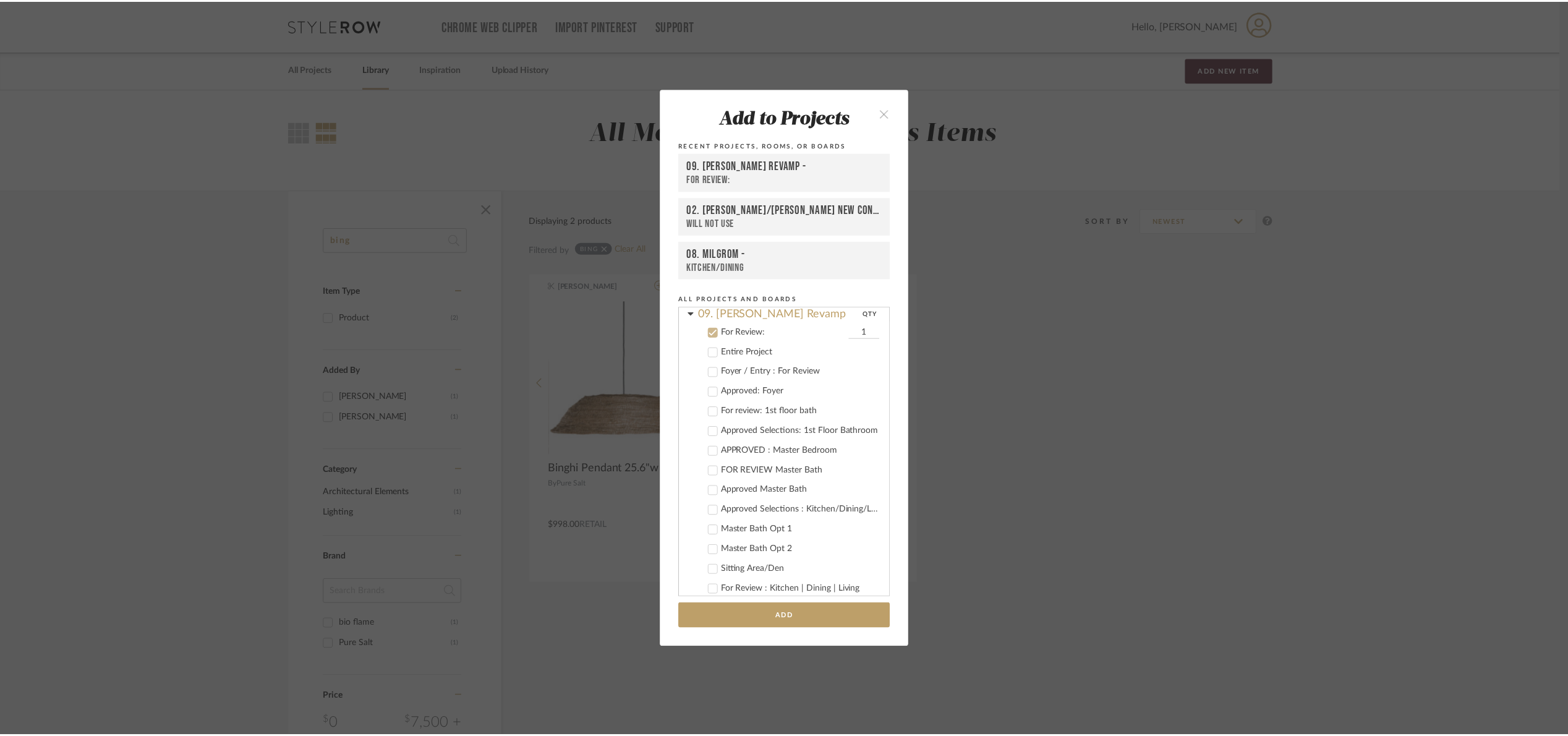
scroll to position [342, 0]
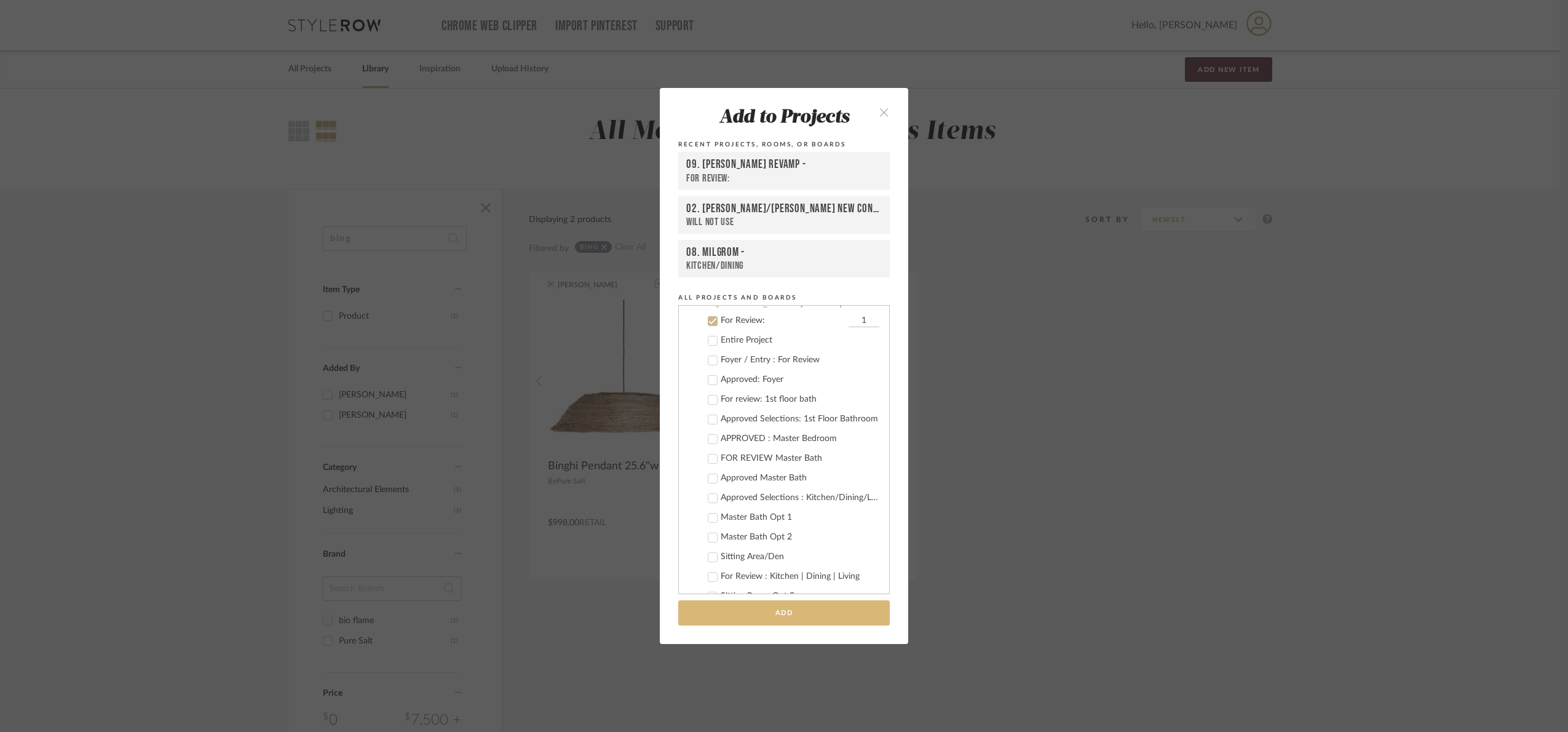
click at [820, 615] on button "Add" at bounding box center [783, 613] width 211 height 26
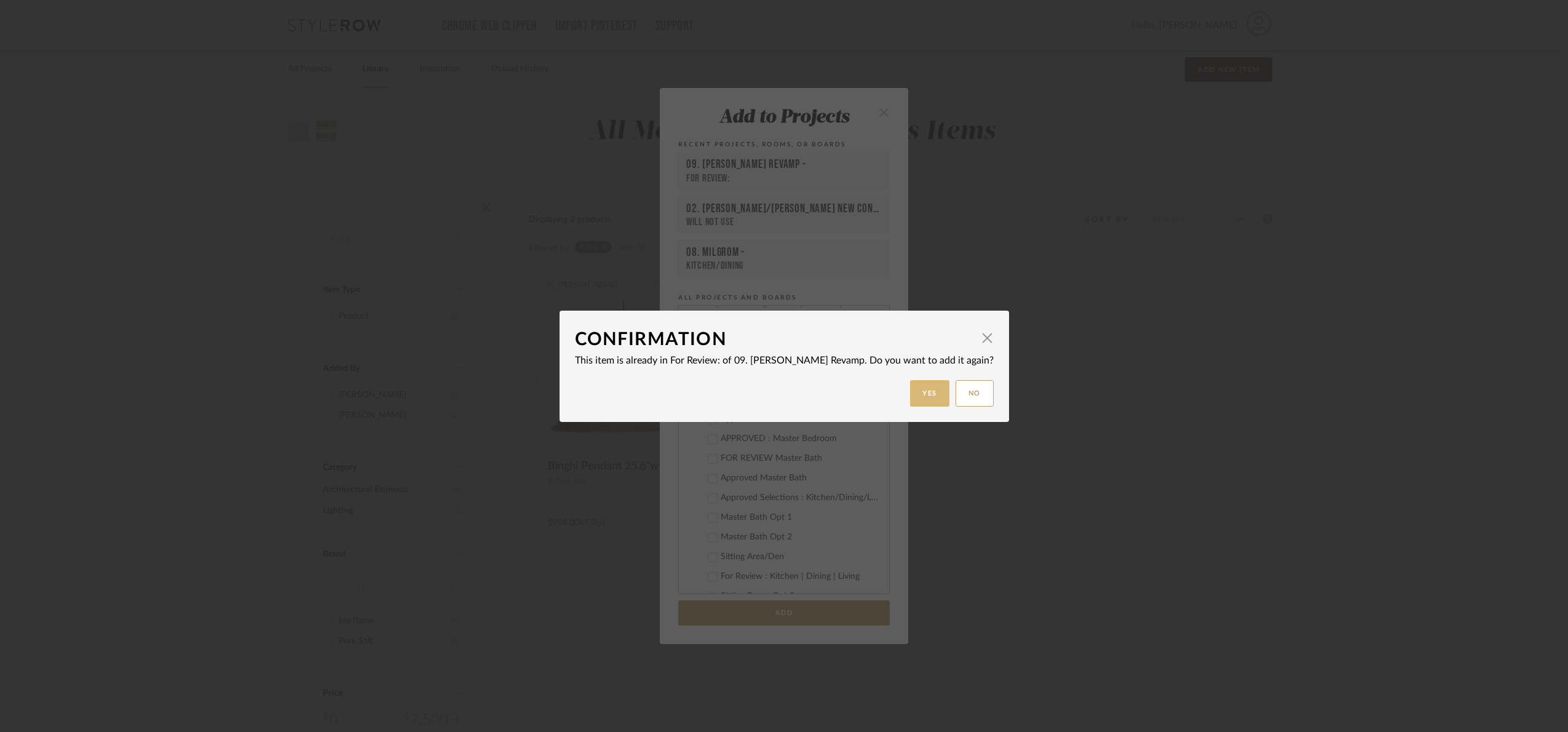
click at [910, 392] on button "Yes" at bounding box center [930, 393] width 40 height 27
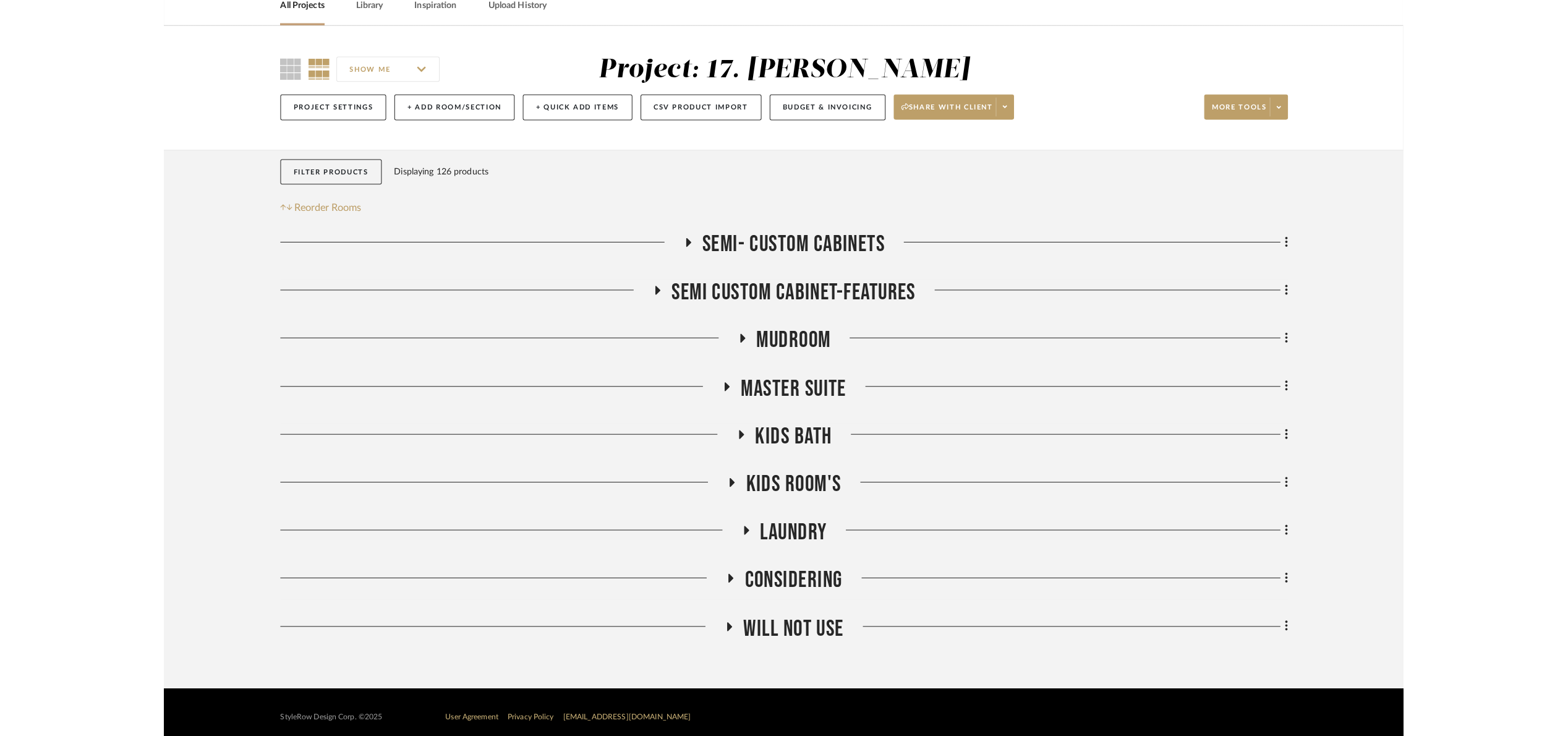
scroll to position [61, 0]
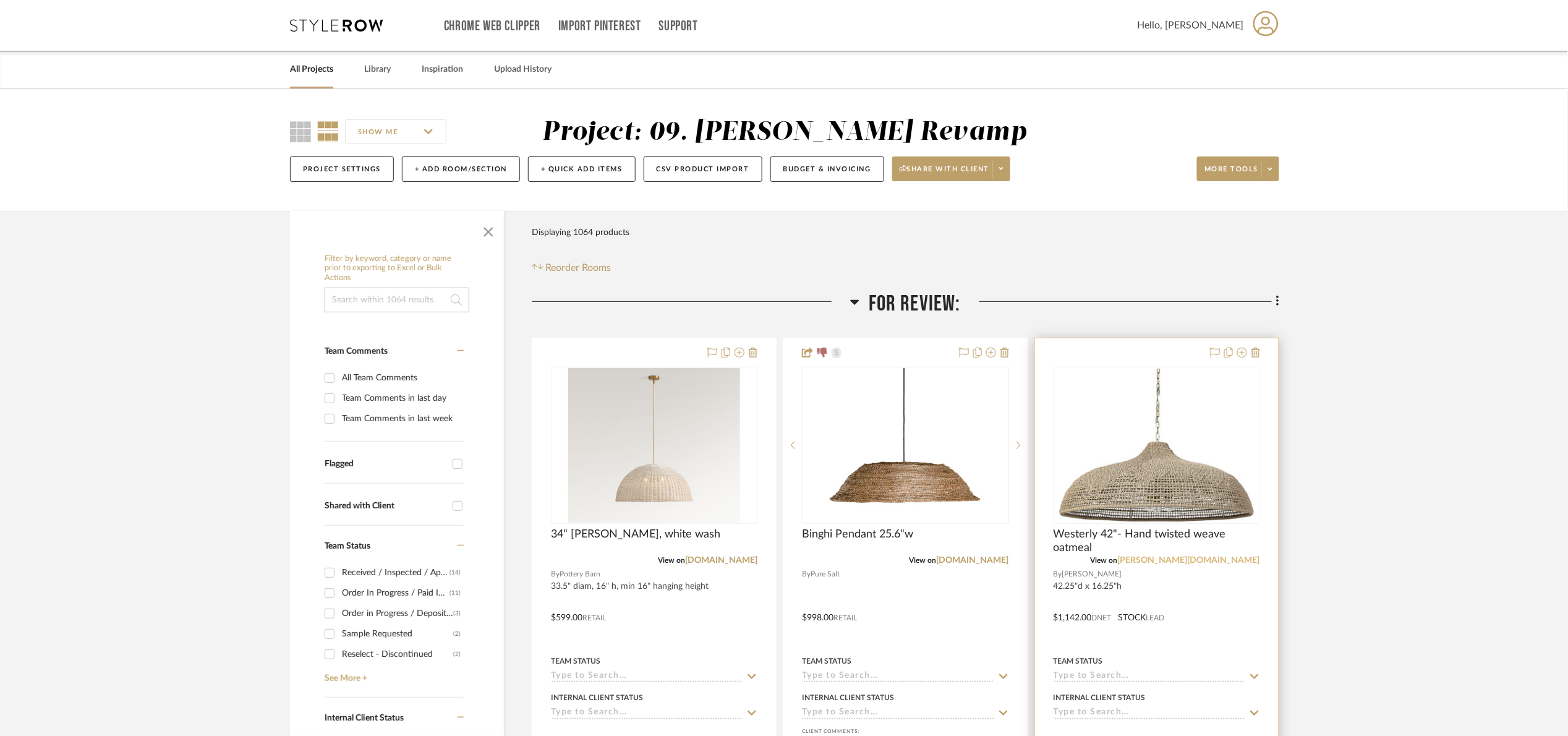
click at [1216, 557] on link "[PERSON_NAME][DOMAIN_NAME]" at bounding box center [1189, 560] width 142 height 9
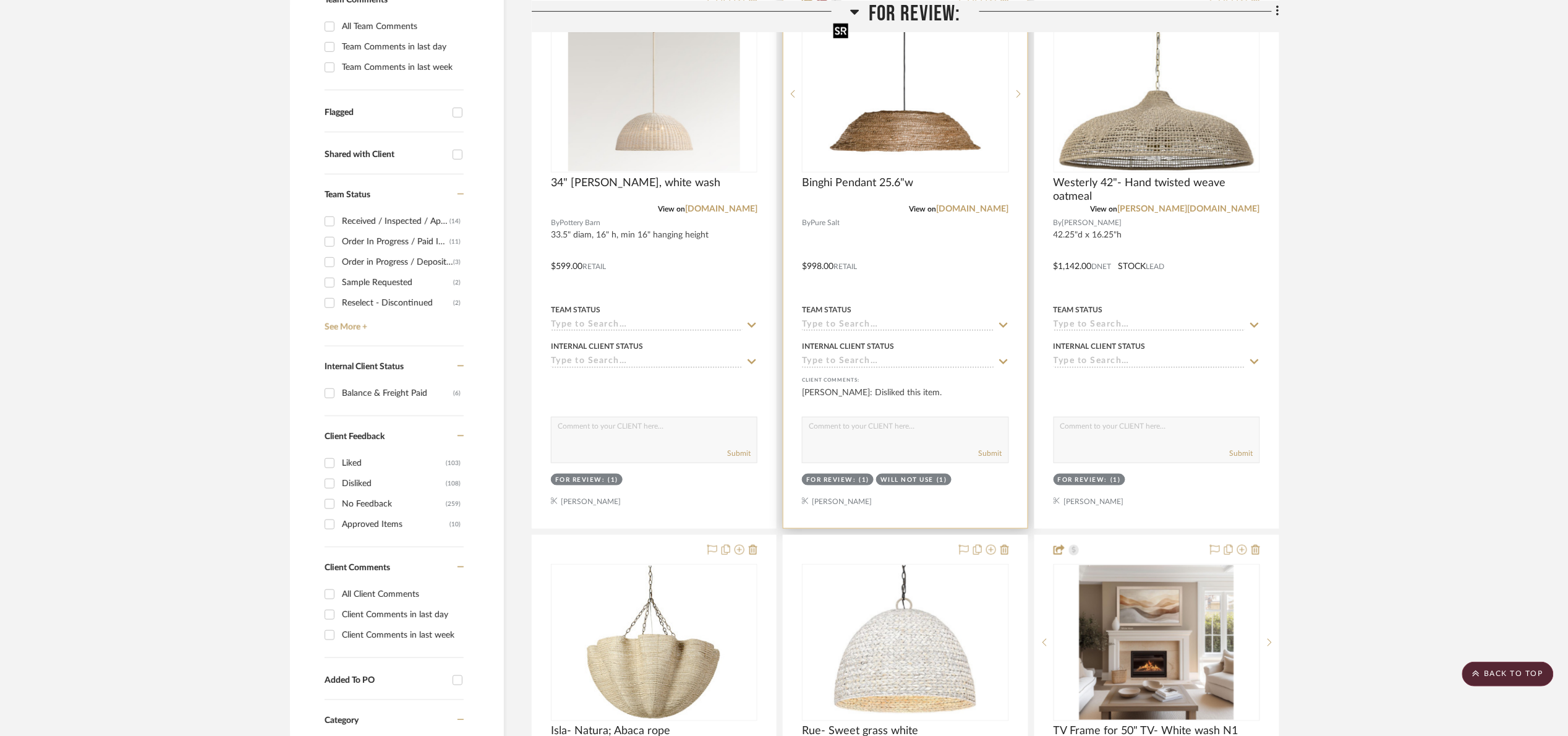
scroll to position [557, 0]
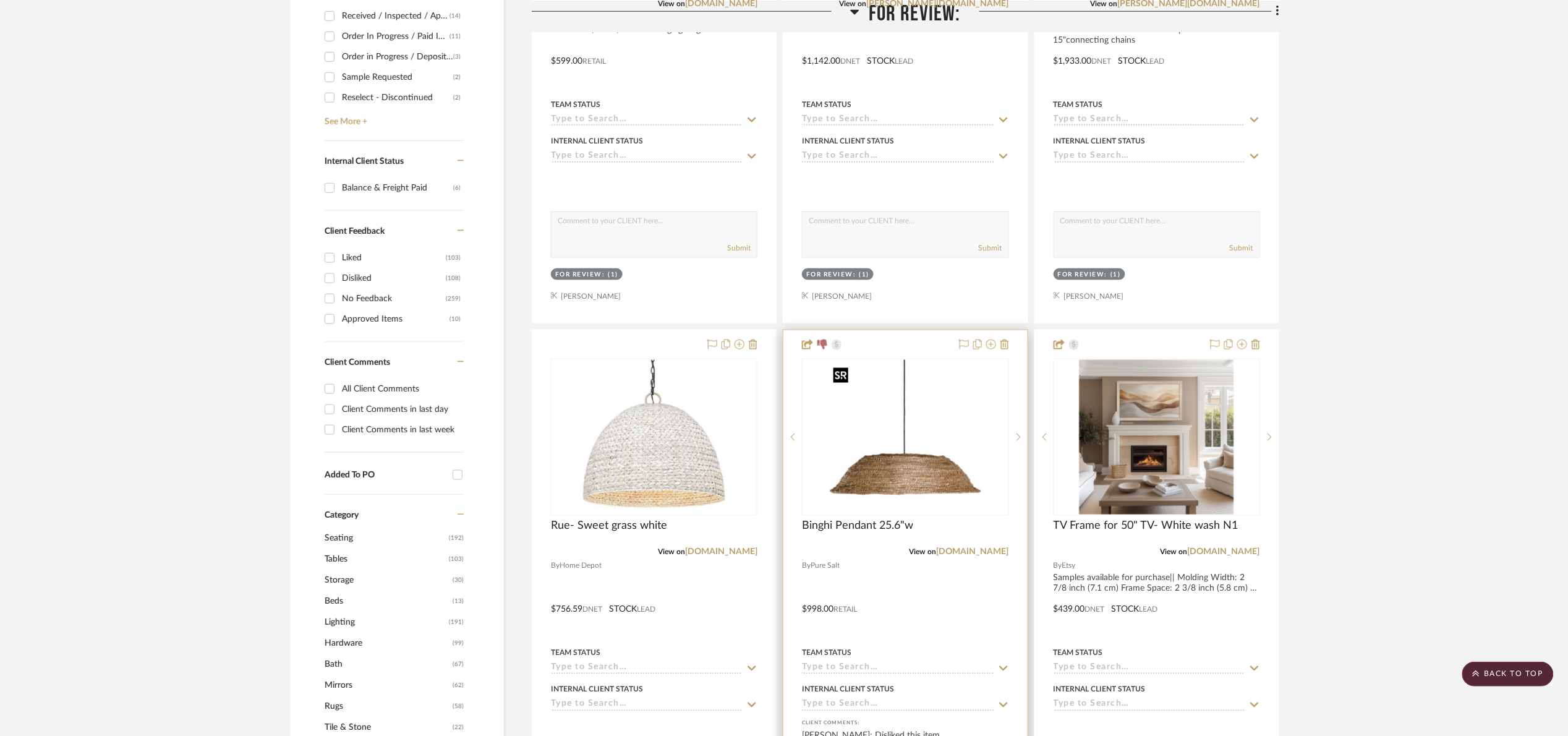
click at [953, 393] on img "0" at bounding box center [905, 437] width 154 height 154
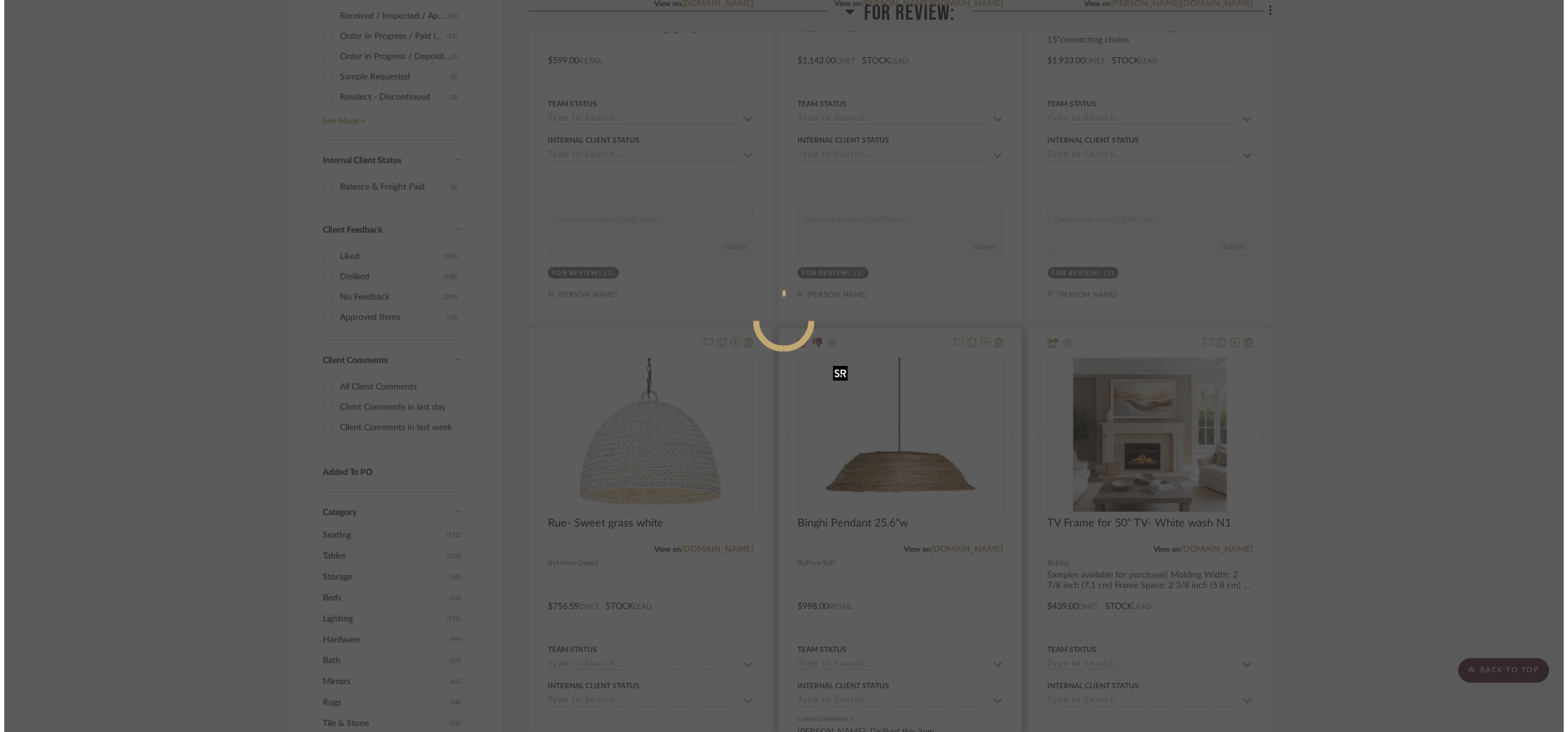
scroll to position [0, 0]
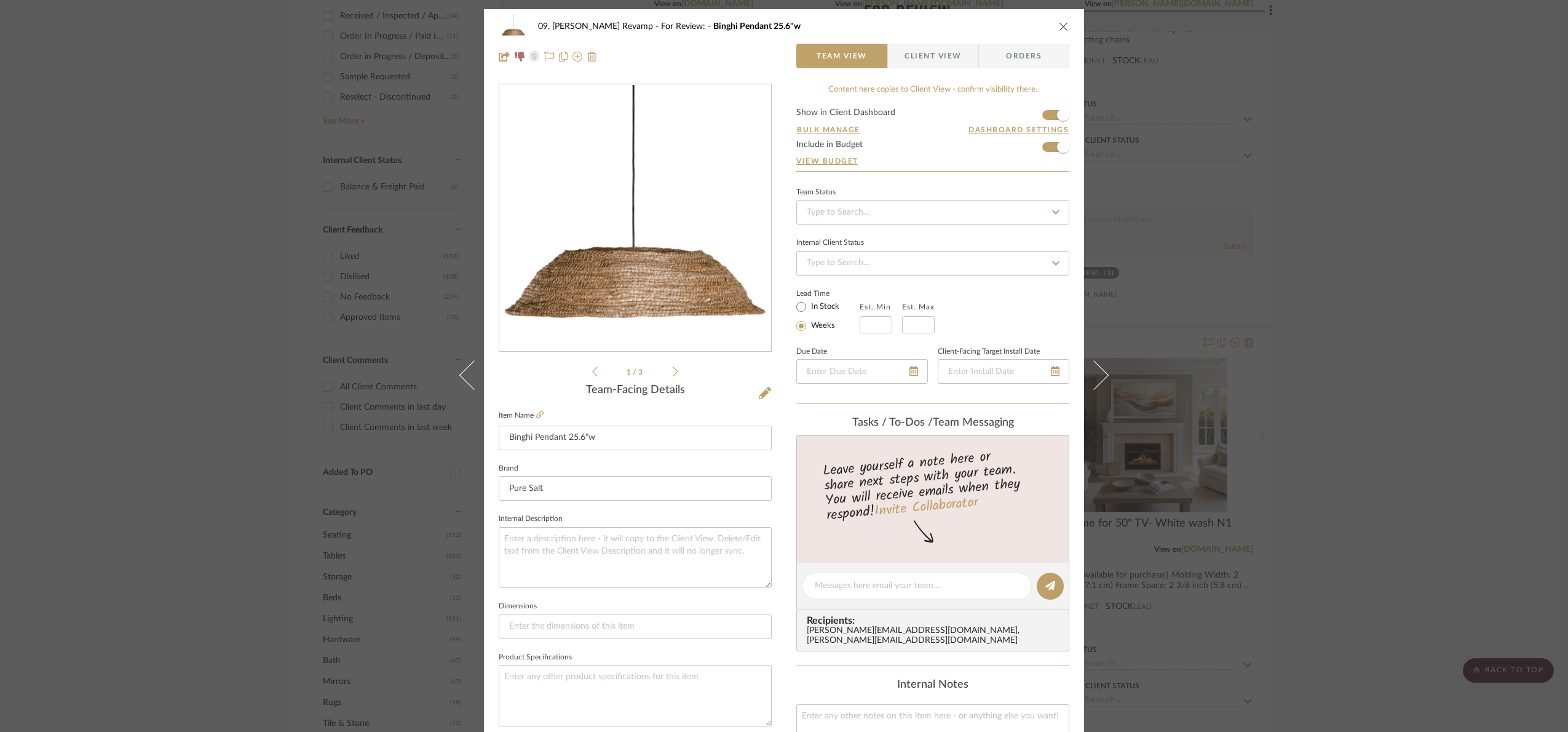
click at [1210, 345] on div "09. [PERSON_NAME] Revamp For Review: Binghi Pendant 25.6"w Team View Client Vie…" at bounding box center [784, 366] width 1568 height 732
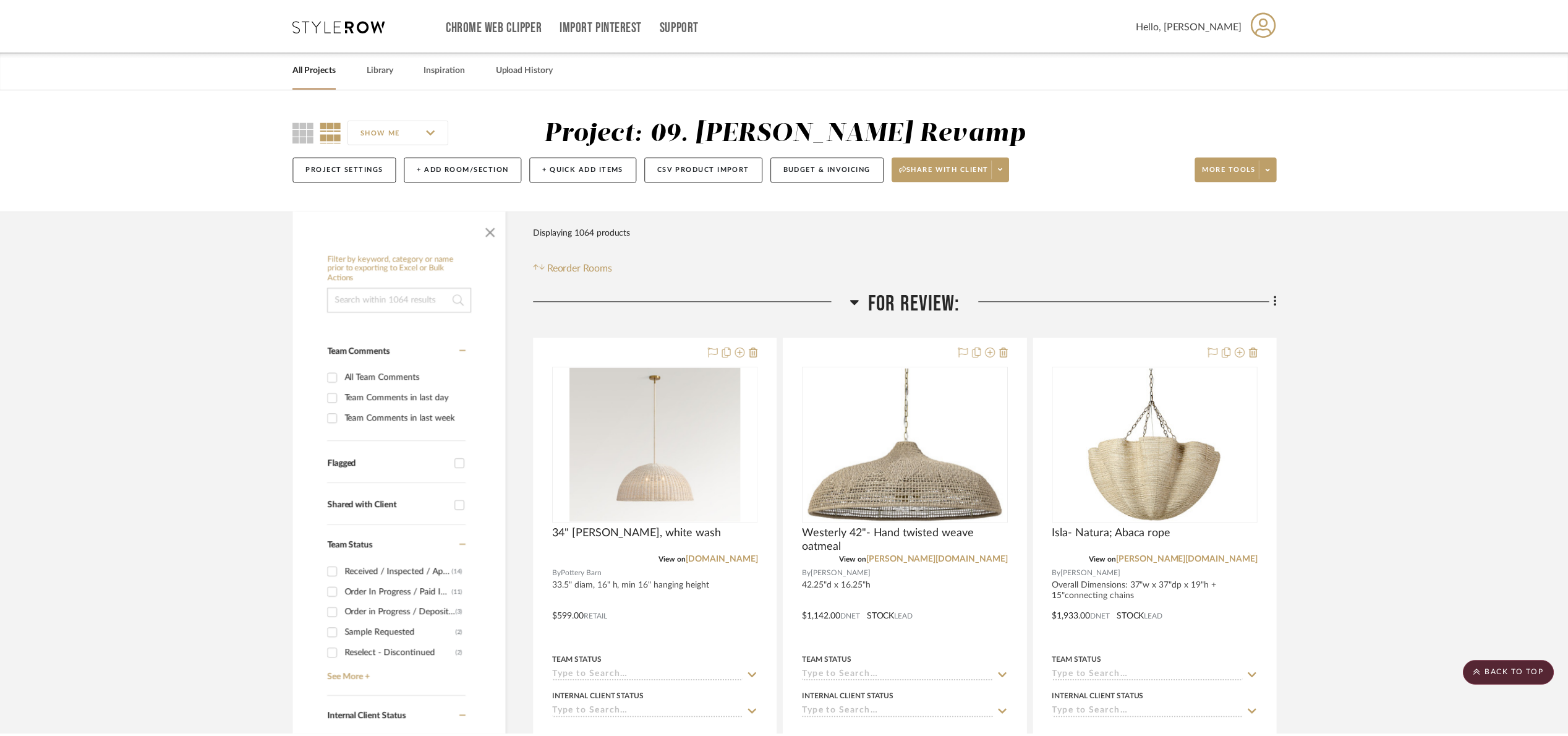
scroll to position [557, 0]
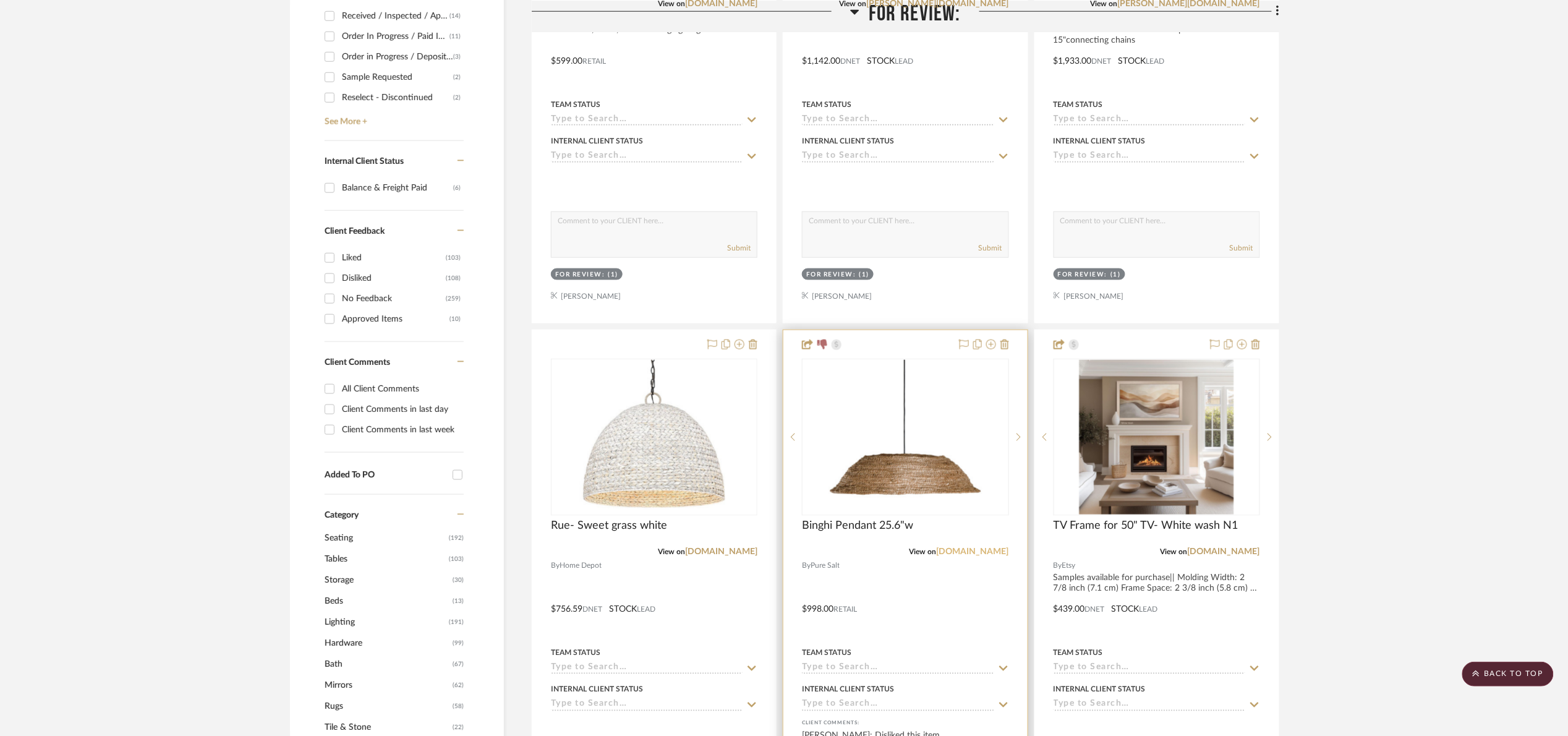
click at [946, 555] on link "[DOMAIN_NAME]" at bounding box center [973, 552] width 72 height 9
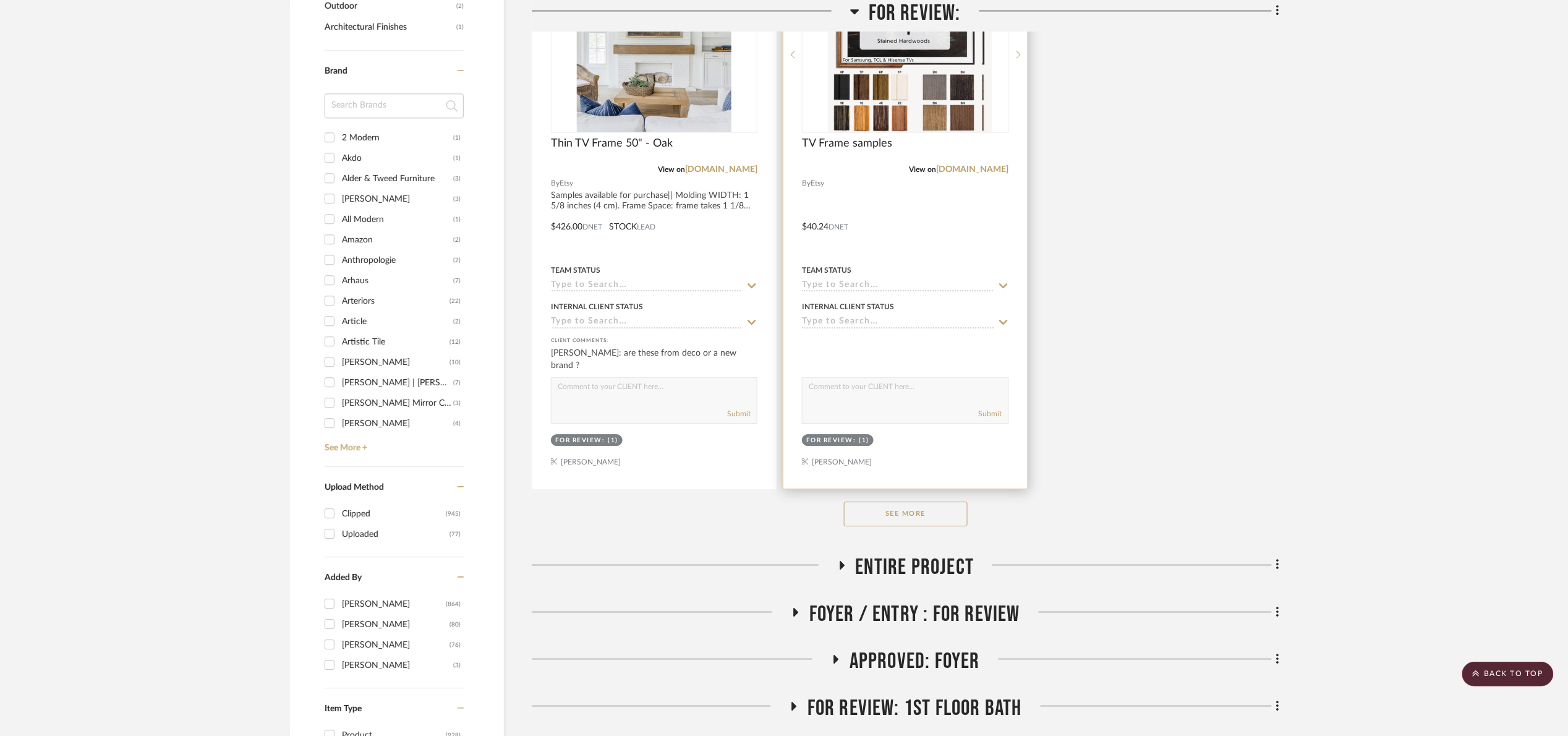
scroll to position [1855, 0]
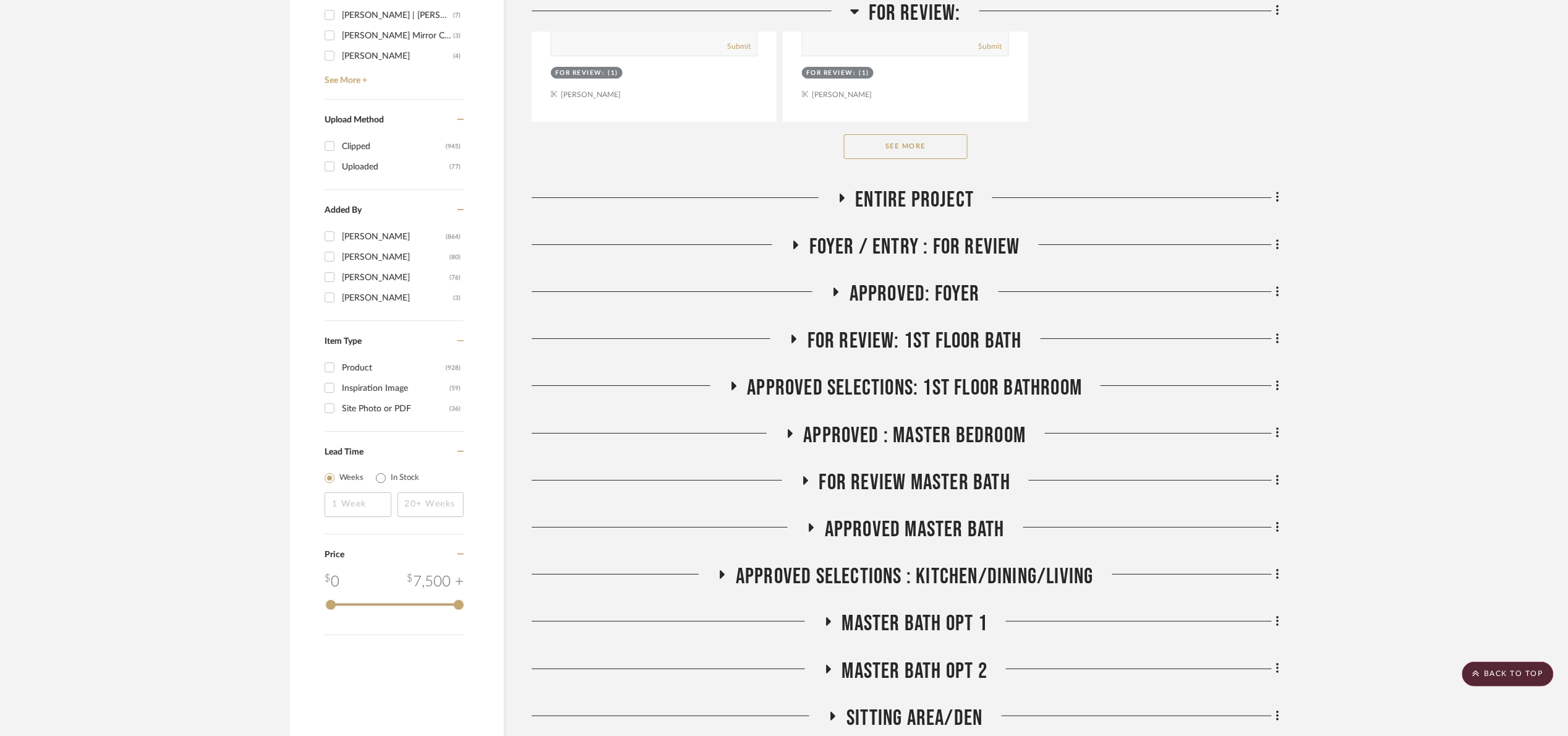
click at [921, 146] on button "See More" at bounding box center [906, 147] width 124 height 25
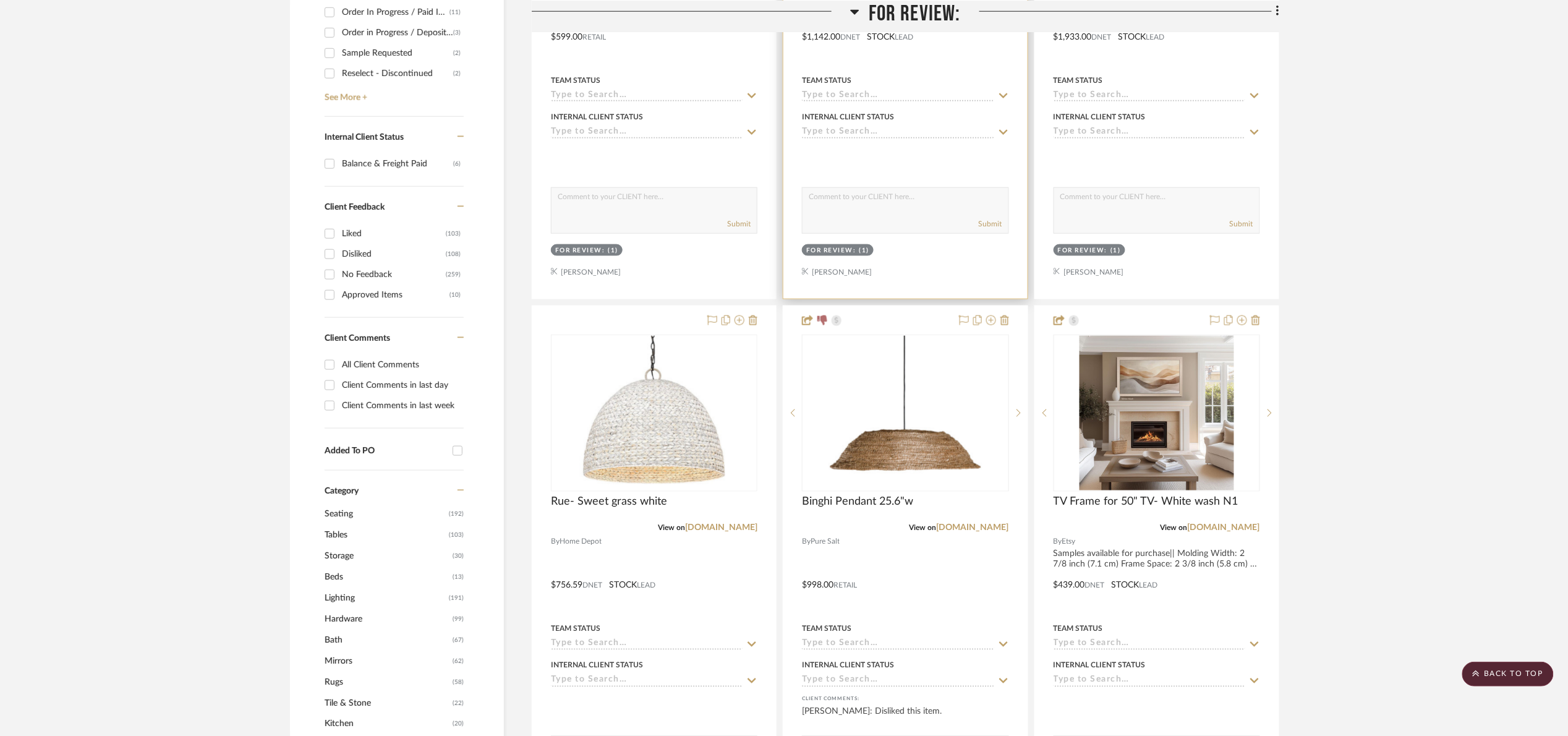
scroll to position [371, 0]
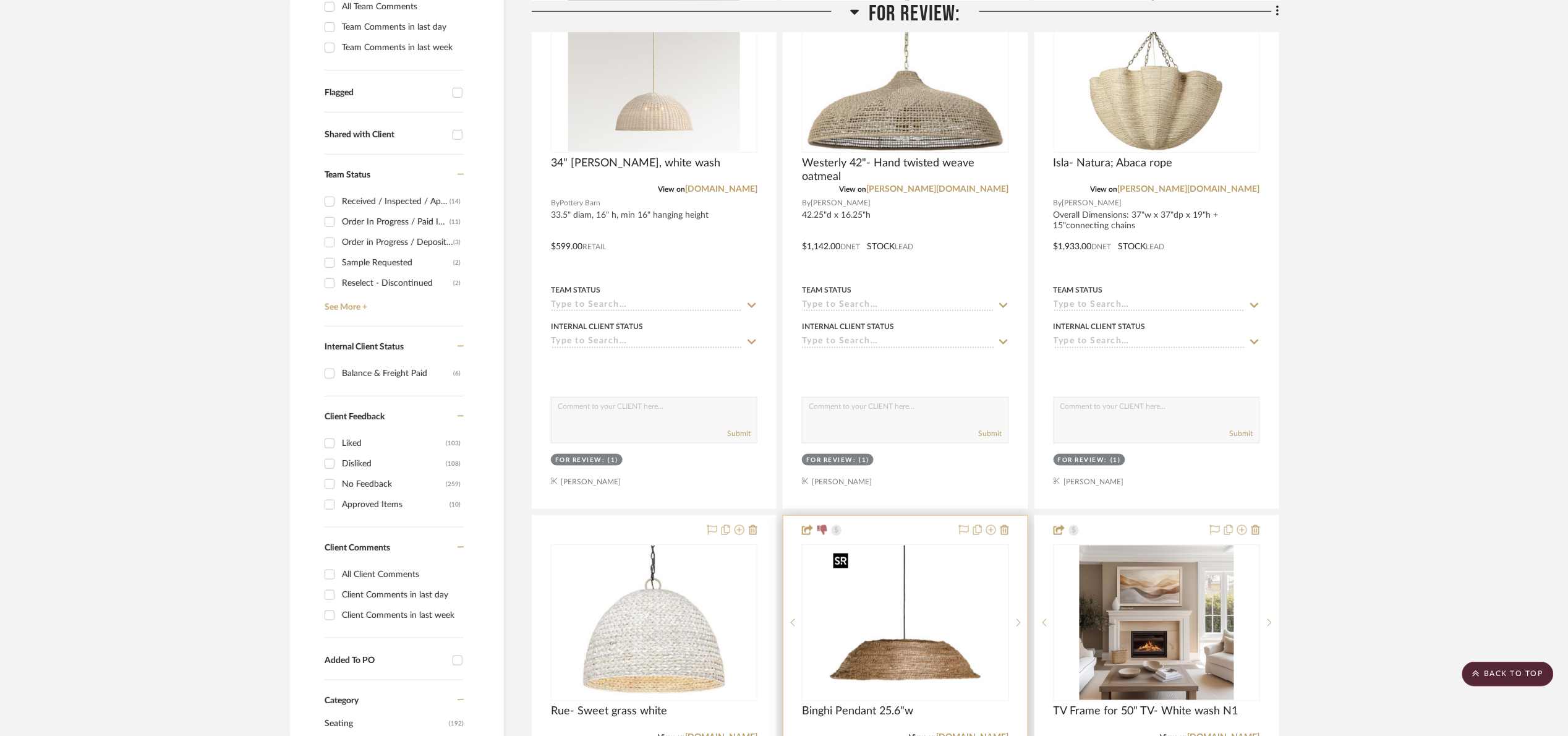
click at [902, 615] on img "0" at bounding box center [905, 623] width 154 height 154
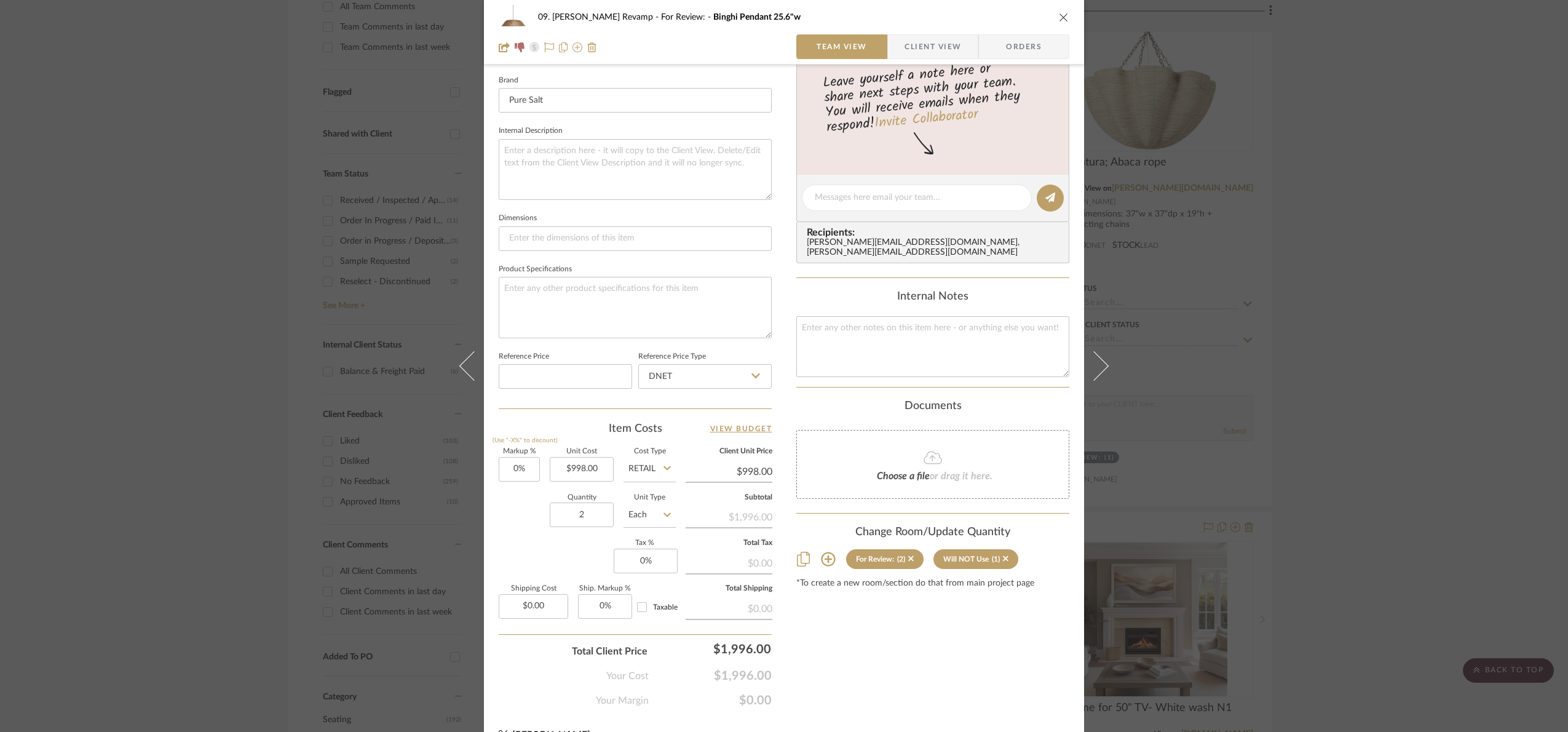
scroll to position [414, 0]
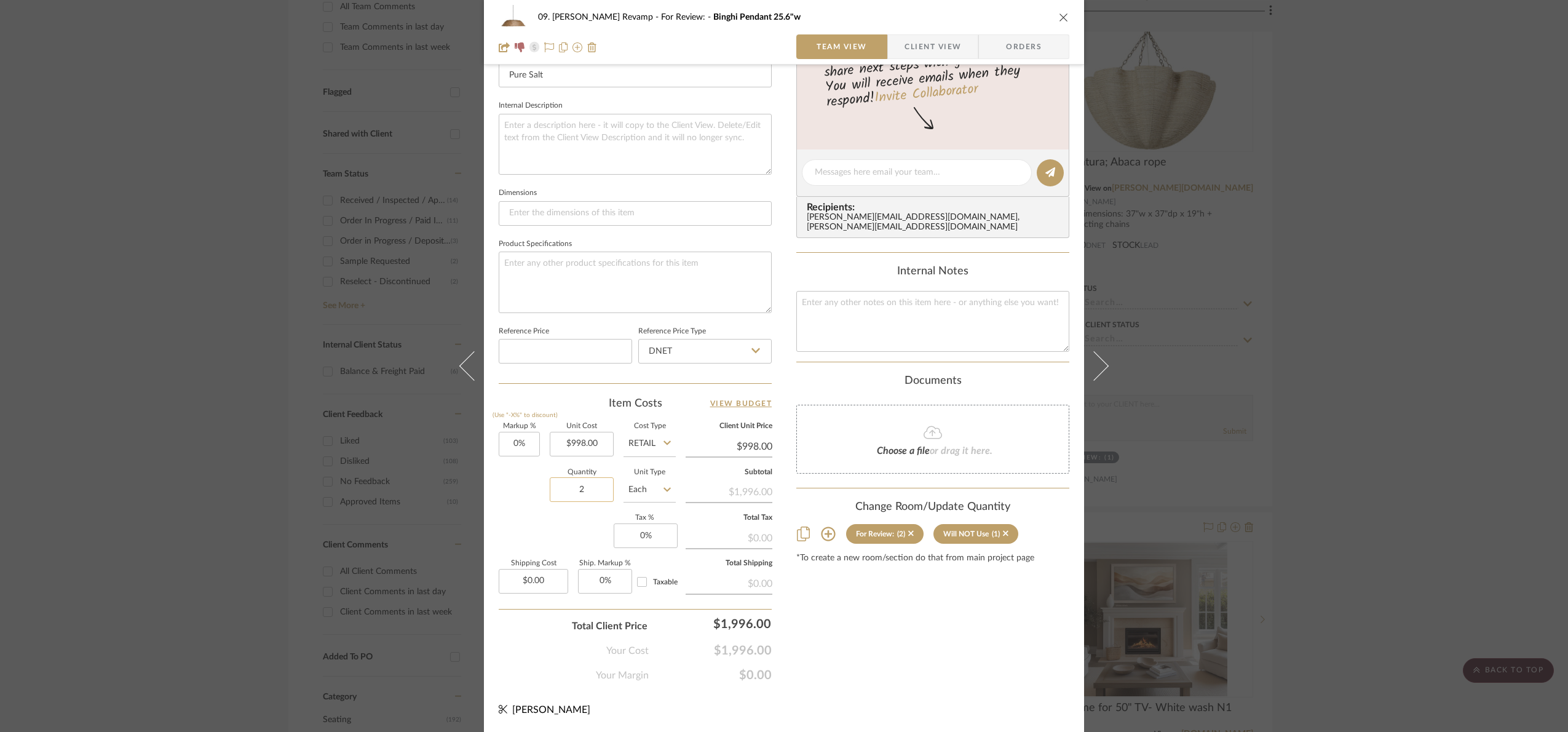
drag, startPoint x: 579, startPoint y: 485, endPoint x: 586, endPoint y: 492, distance: 9.9
click at [580, 486] on input "2" at bounding box center [581, 489] width 64 height 25
type input "1"
click at [565, 543] on div "Markup % (Use "-X%" to discount) 0% Unit Cost $998.00 Cost Type Retail Client U…" at bounding box center [635, 512] width 273 height 179
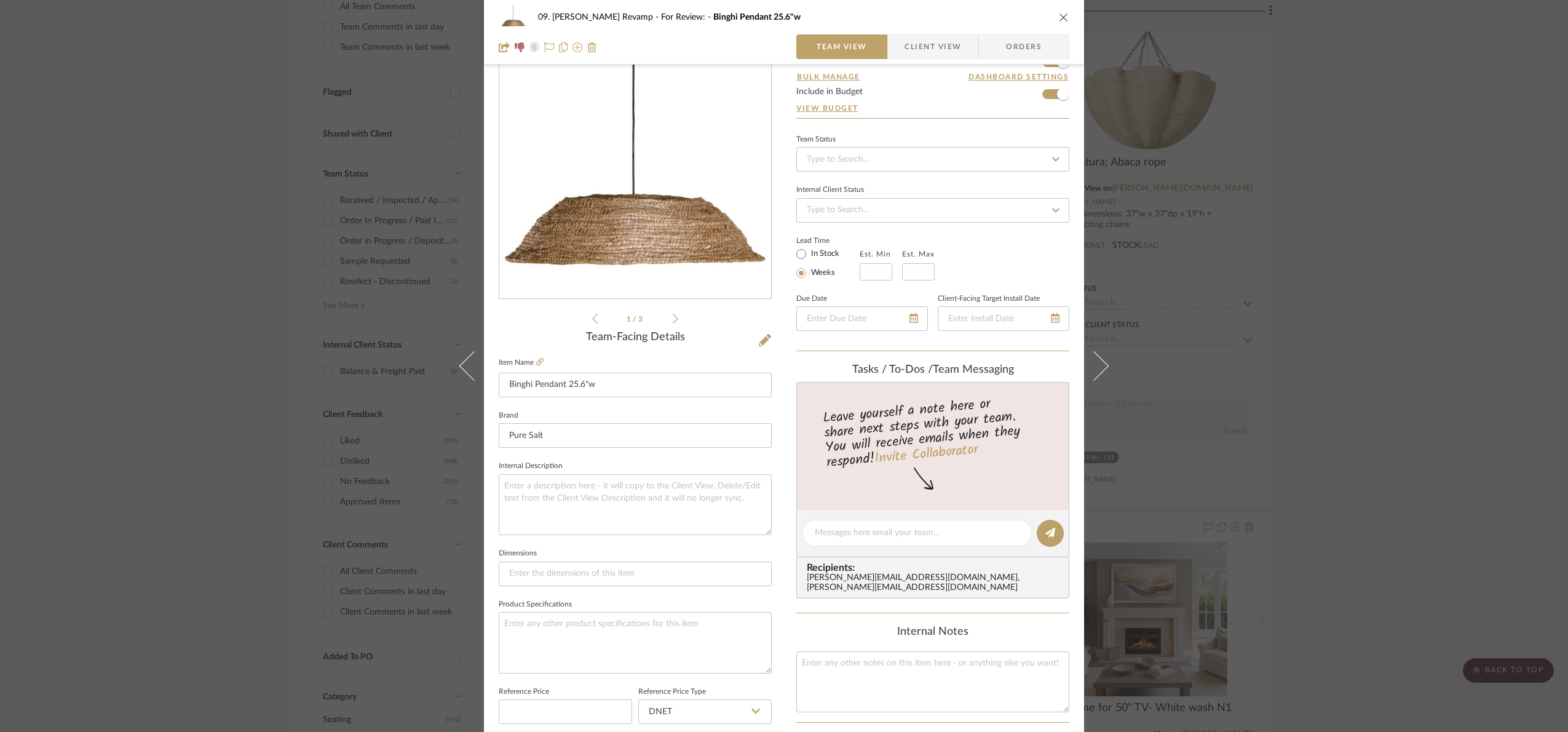
scroll to position [46, 0]
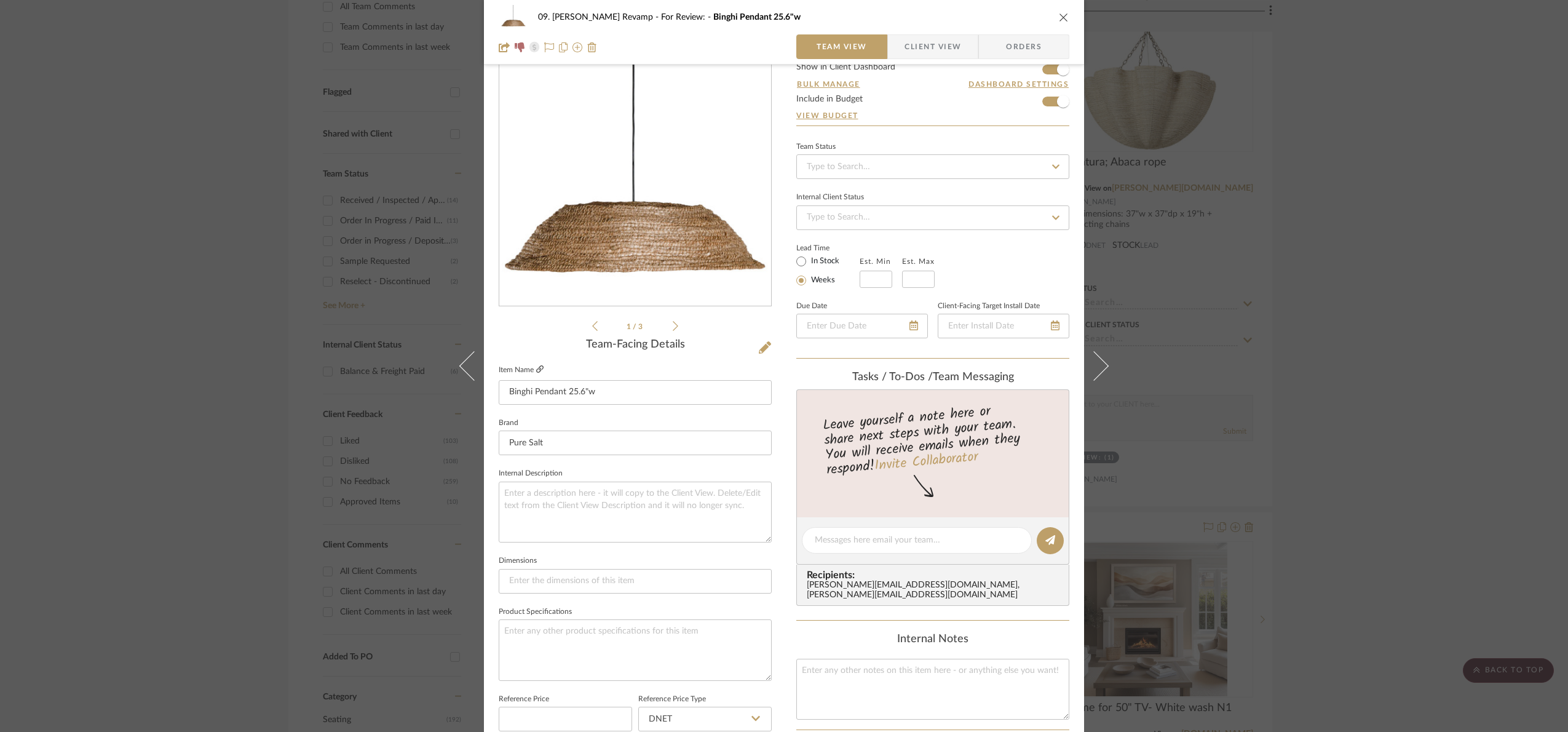
click at [537, 368] on icon at bounding box center [540, 369] width 8 height 8
click at [1302, 477] on div "09. [PERSON_NAME] Revamp For Review: Binghi Pendant 25.6"w Team View Client Vie…" at bounding box center [784, 366] width 1568 height 732
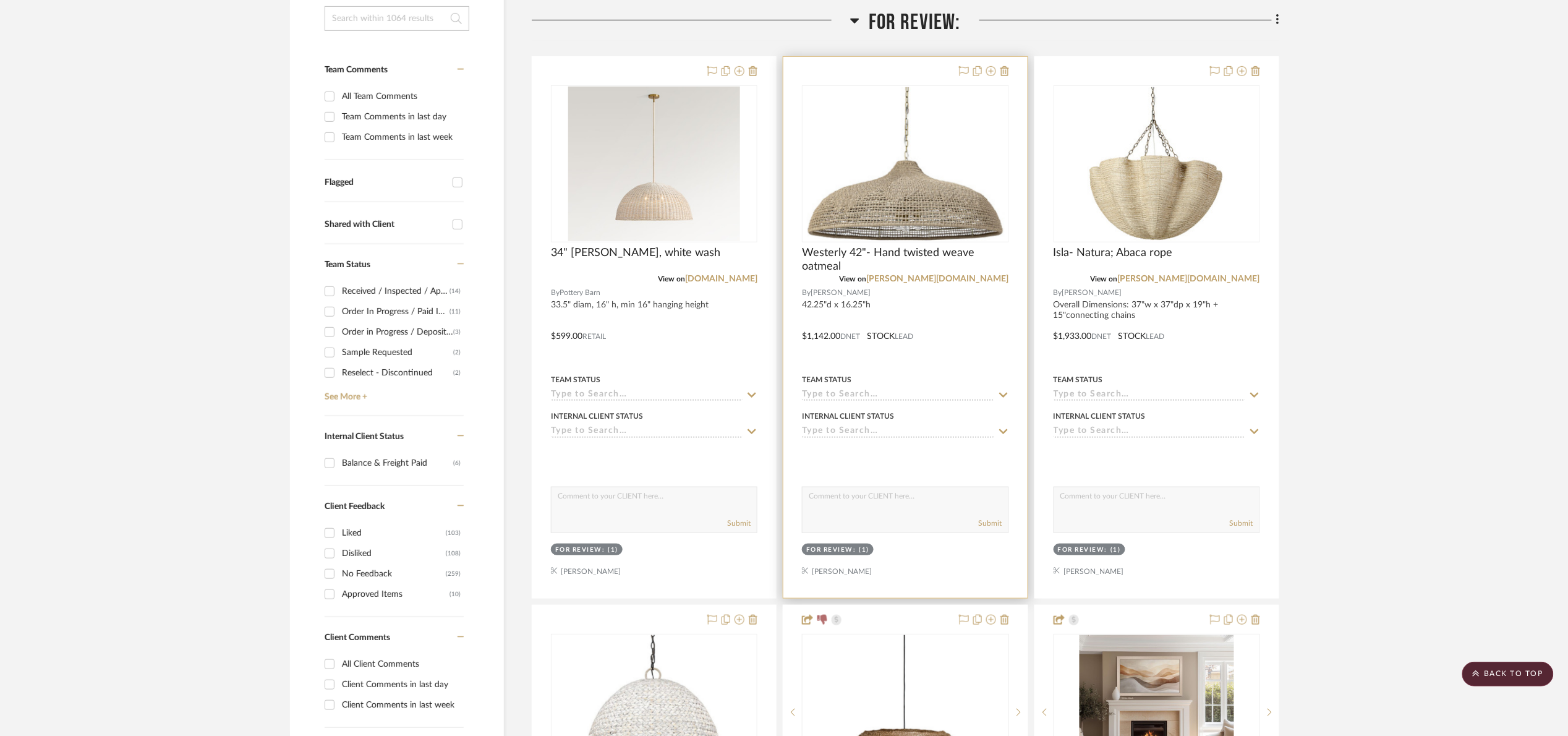
scroll to position [278, 0]
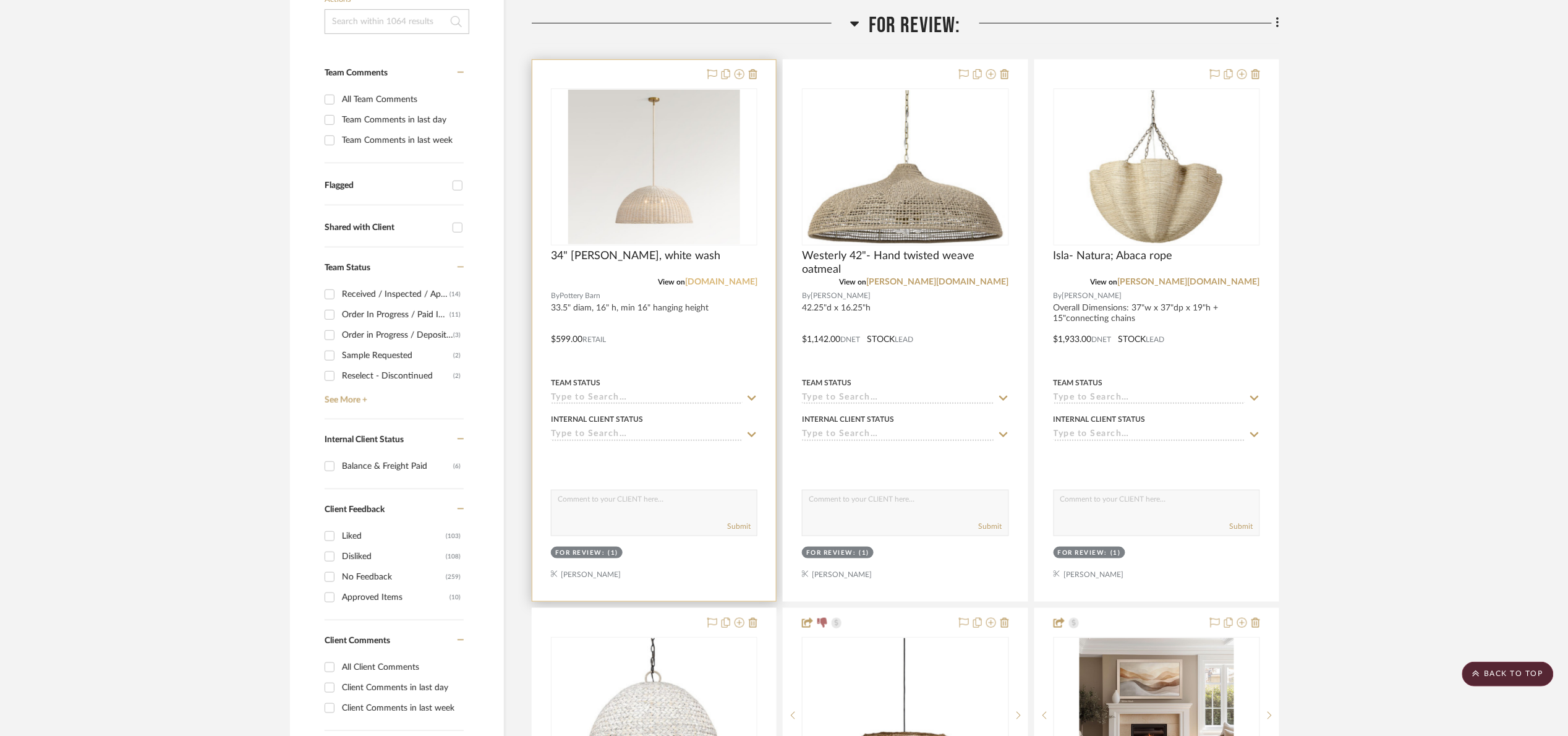
click at [734, 280] on link "[DOMAIN_NAME]" at bounding box center [722, 281] width 72 height 9
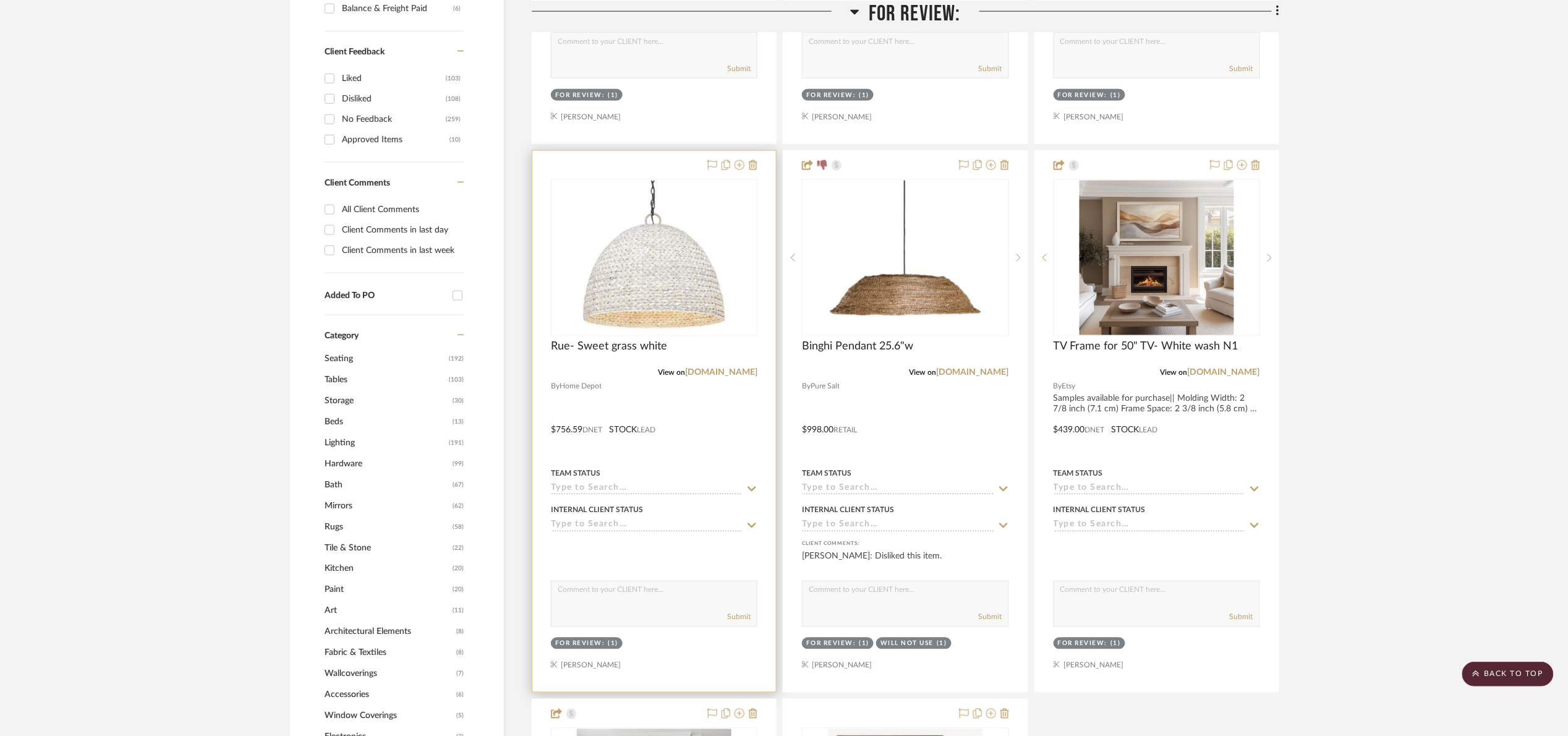
scroll to position [742, 0]
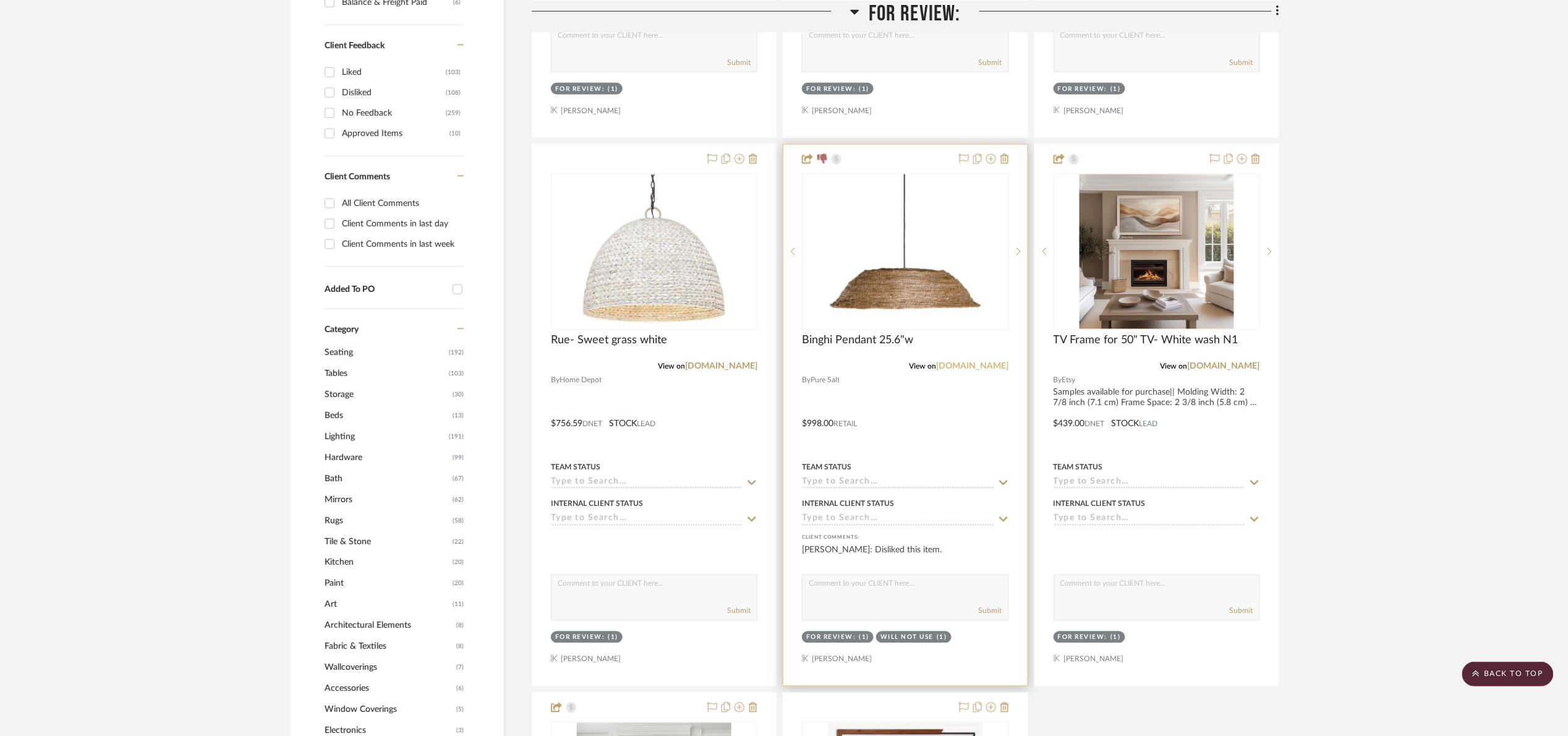
click at [949, 368] on link "[DOMAIN_NAME]" at bounding box center [973, 366] width 72 height 9
click at [873, 293] on img "0" at bounding box center [905, 252] width 154 height 154
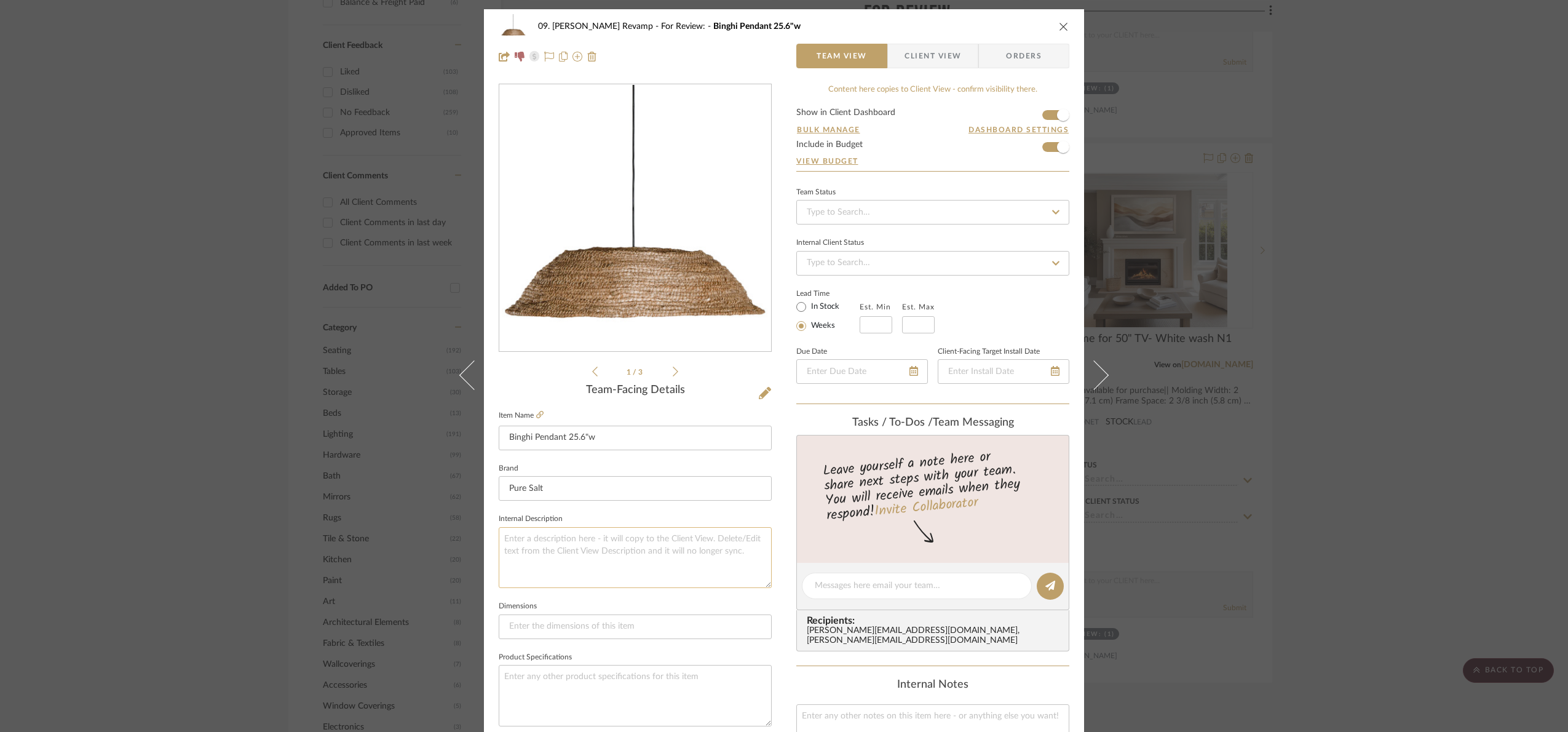
click at [576, 539] on textarea at bounding box center [635, 558] width 273 height 61
paste textarea "All Sales Final"
type textarea "All Sales Final"
click at [587, 511] on fieldset "Internal Description All Sales Final" at bounding box center [635, 549] width 273 height 78
click at [1395, 442] on div "09. [PERSON_NAME] Revamp For Review: Binghi Pendant 25.6"w Team View Client Vie…" at bounding box center [784, 366] width 1568 height 732
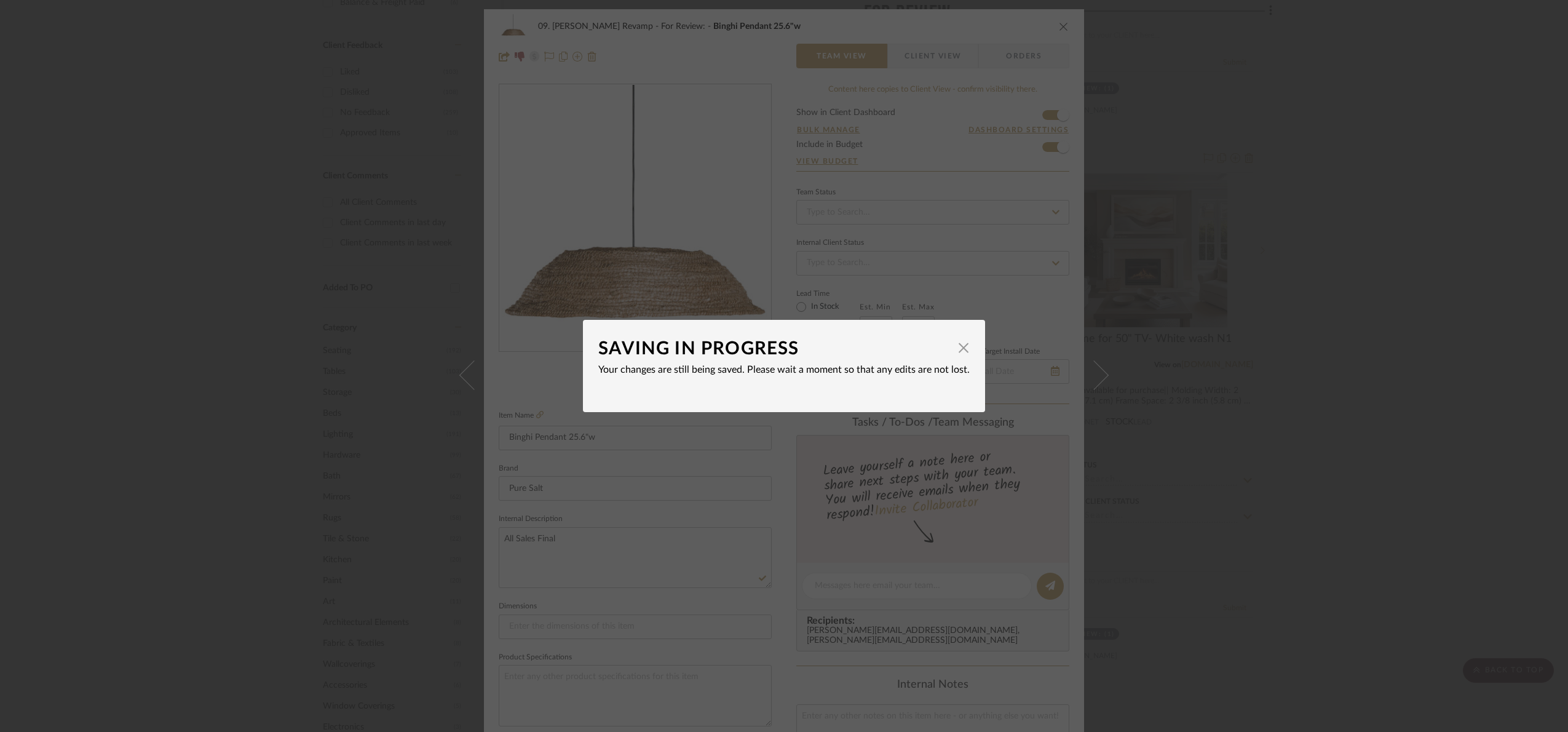
click at [1222, 435] on div "SAVING IN PROGRESS × Your changes are still being saved. Please wait a moment s…" at bounding box center [784, 366] width 1568 height 732
